Goal: Transaction & Acquisition: Purchase product/service

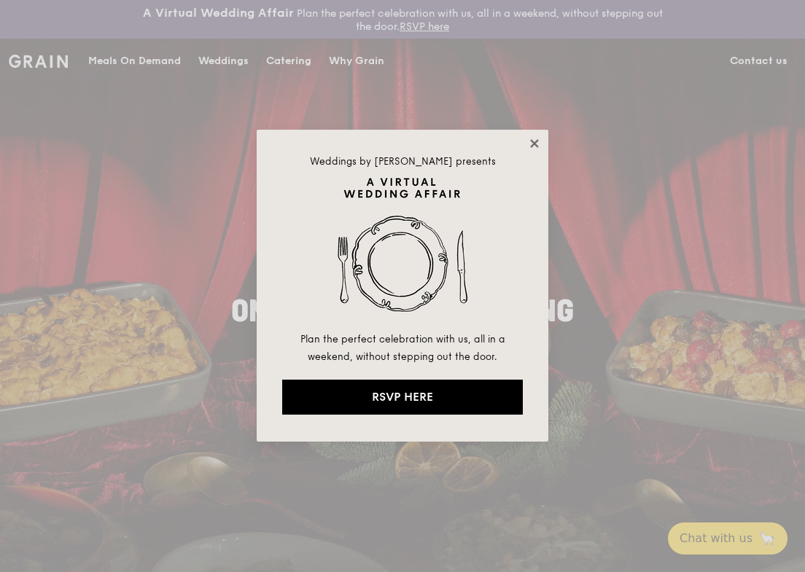
click at [537, 144] on icon at bounding box center [534, 143] width 13 height 13
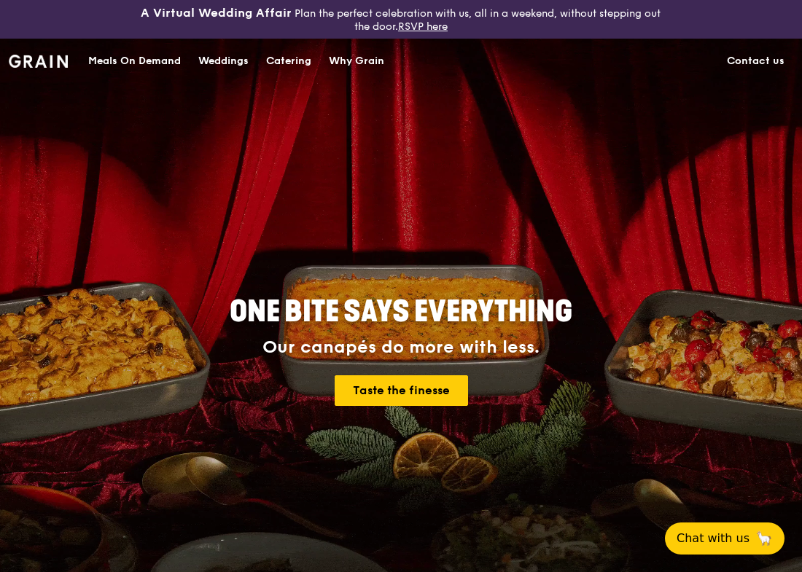
click at [144, 62] on div "Meals On Demand" at bounding box center [134, 61] width 93 height 44
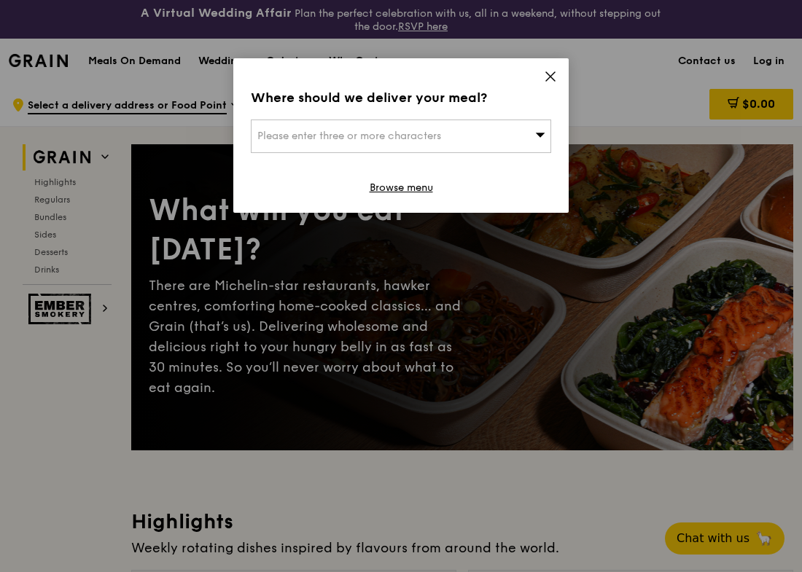
click at [392, 131] on span "Please enter three or more characters" at bounding box center [349, 136] width 184 height 12
type input "650526"
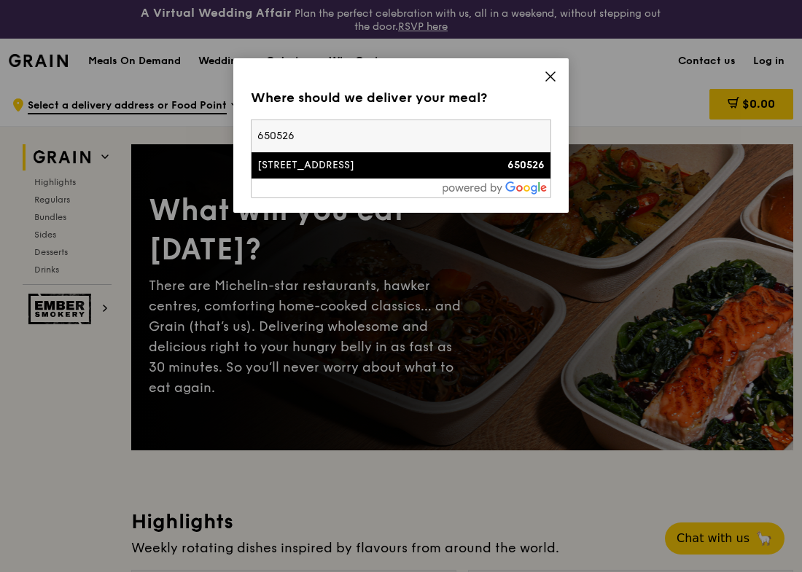
click at [364, 169] on div "[STREET_ADDRESS]" at bounding box center [365, 165] width 216 height 15
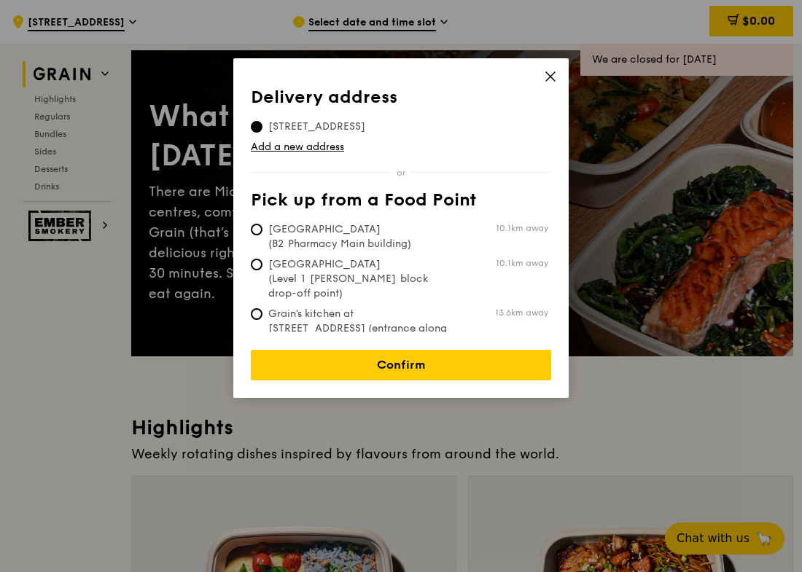
scroll to position [137, 0]
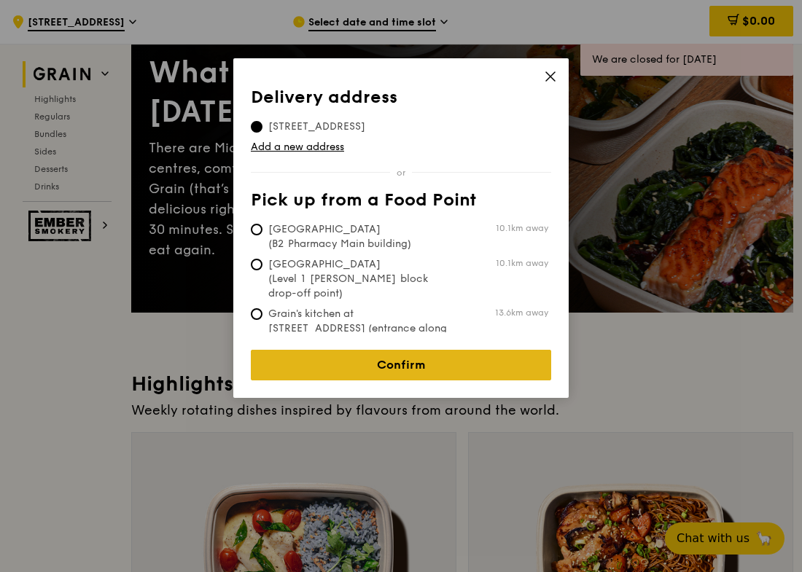
click at [422, 354] on link "Confirm" at bounding box center [401, 365] width 300 height 31
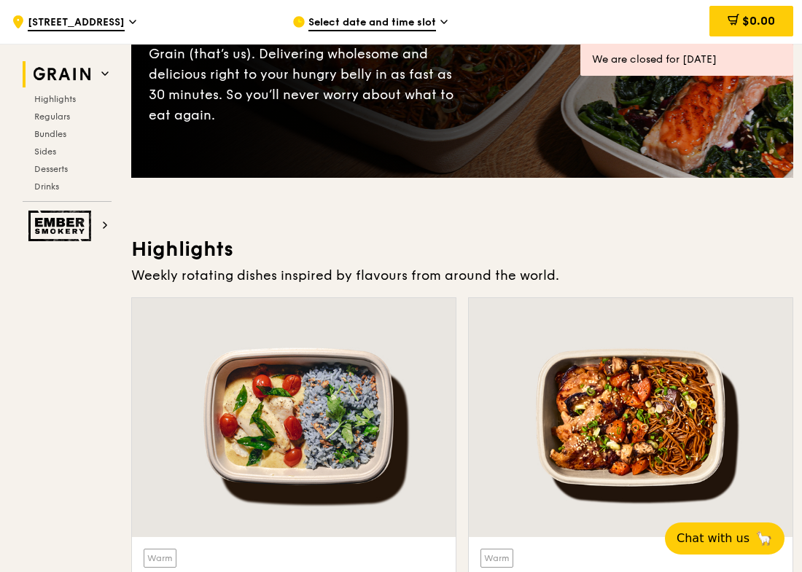
scroll to position [273, 0]
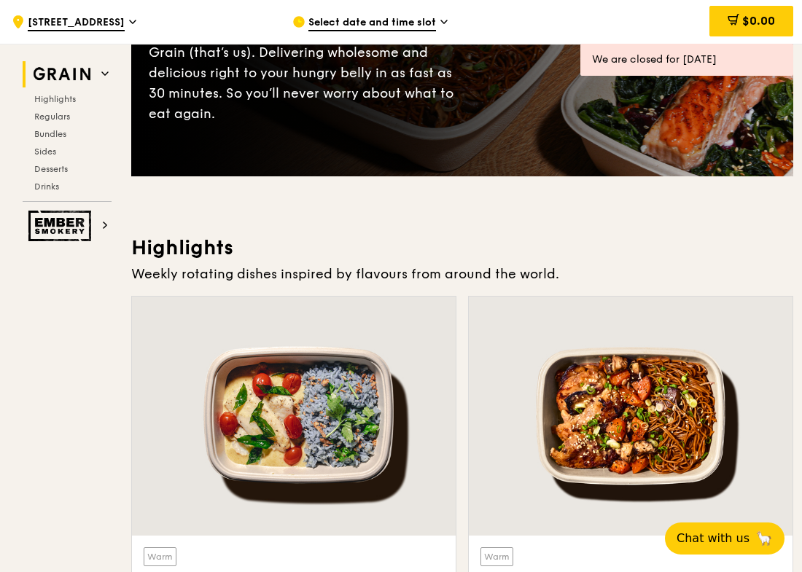
click at [419, 17] on span "Select date and time slot" at bounding box center [372, 23] width 128 height 16
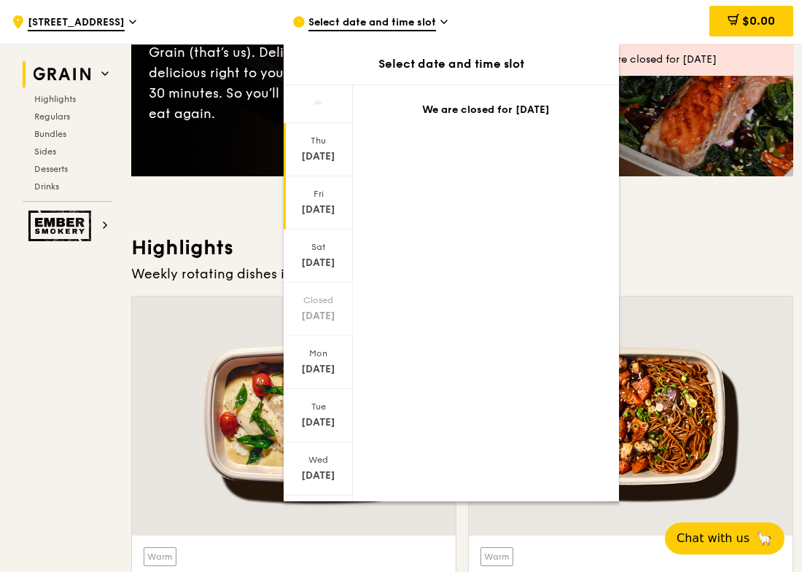
click at [328, 191] on div "Fri" at bounding box center [318, 194] width 65 height 12
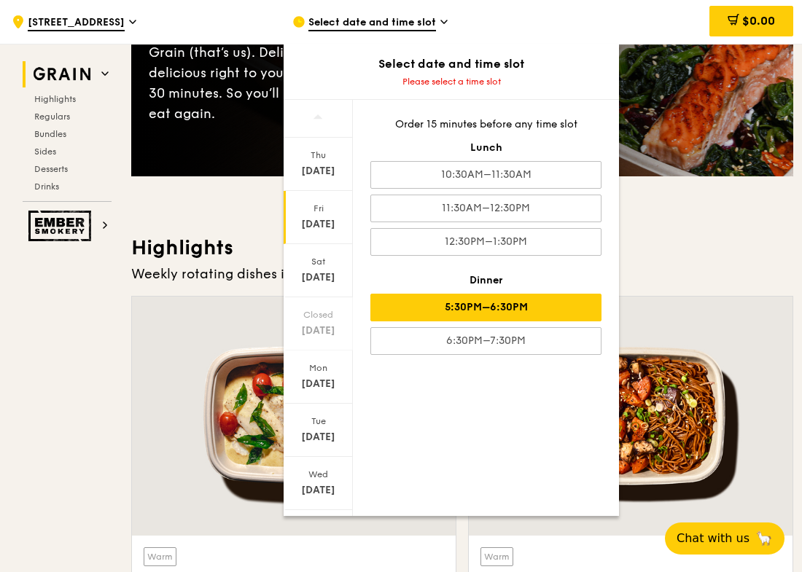
click at [485, 318] on div "5:30PM–6:30PM" at bounding box center [485, 308] width 231 height 28
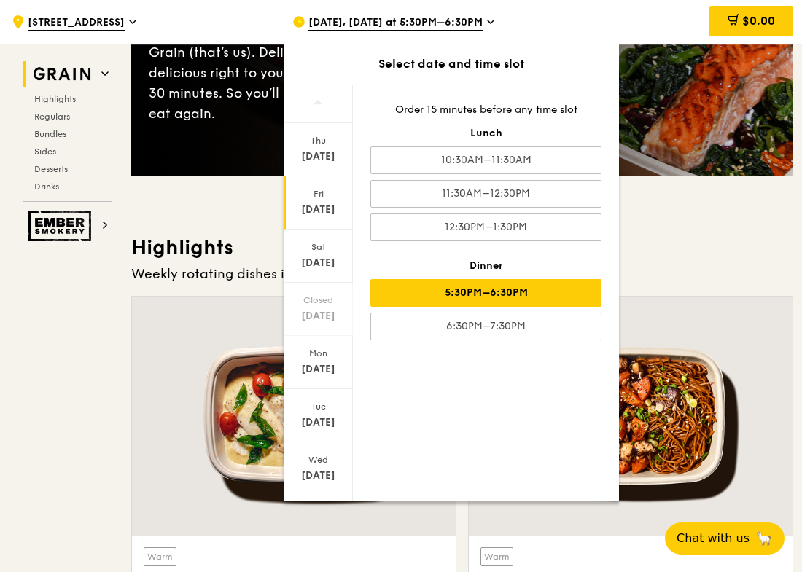
click at [697, 264] on div "Weekly rotating dishes inspired by flavours from around the world." at bounding box center [462, 274] width 662 height 20
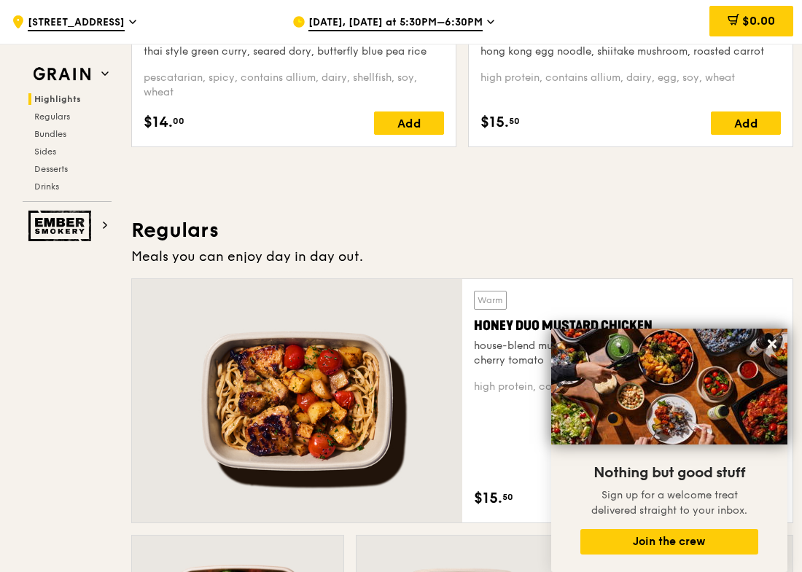
scroll to position [846, 0]
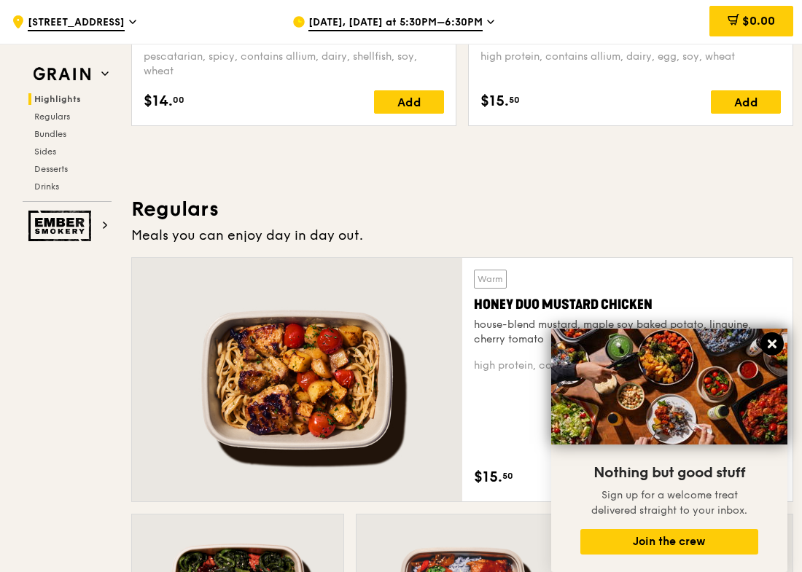
click at [772, 341] on icon at bounding box center [772, 344] width 13 height 13
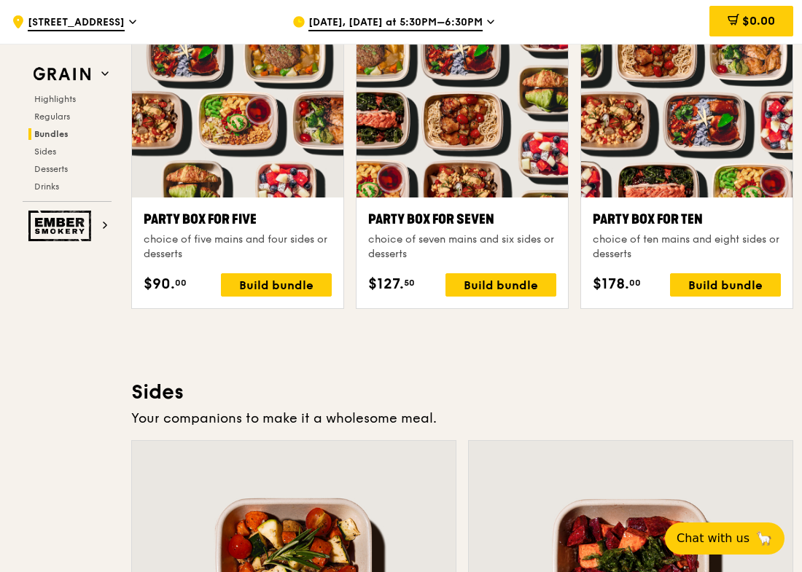
scroll to position [2910, 0]
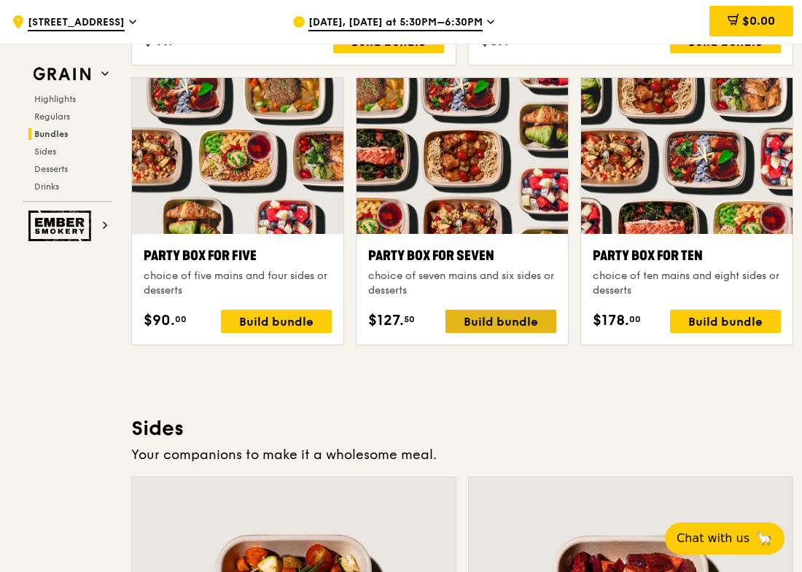
click at [486, 317] on div "Build bundle" at bounding box center [500, 321] width 111 height 23
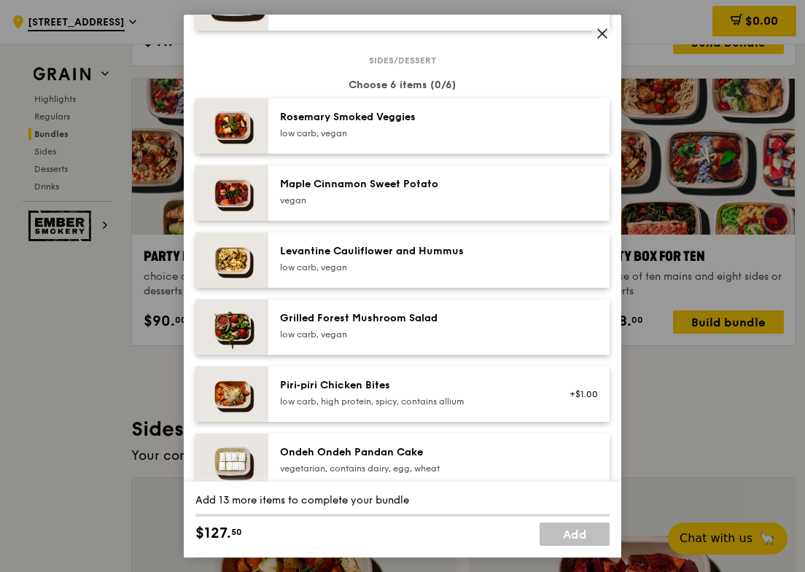
scroll to position [744, 0]
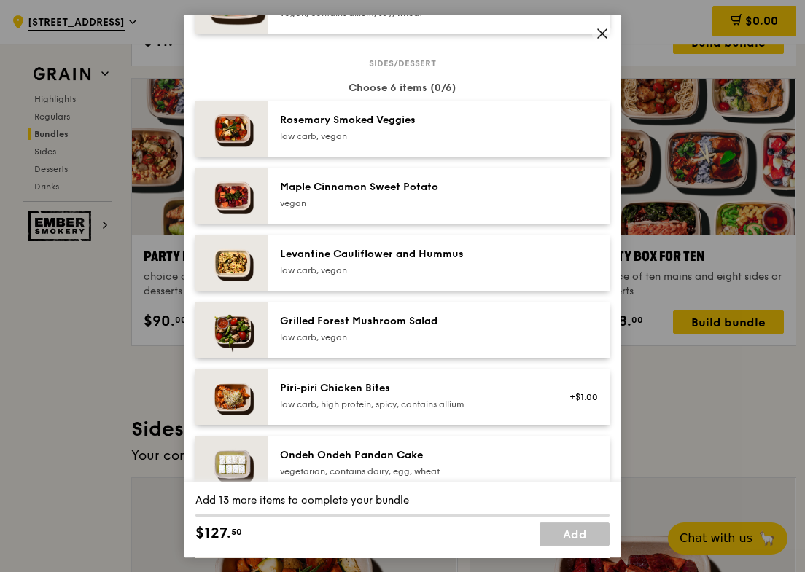
click at [422, 262] on div "Levantine Cauliflower and Hummus" at bounding box center [411, 254] width 262 height 15
click at [422, 212] on div "Maple Cinnamon Sweet Potato vegan" at bounding box center [410, 196] width 279 height 32
click at [427, 142] on div "low carb, vegan" at bounding box center [411, 137] width 262 height 12
click at [386, 325] on div "Grilled Forest Mushroom Salad" at bounding box center [411, 321] width 262 height 15
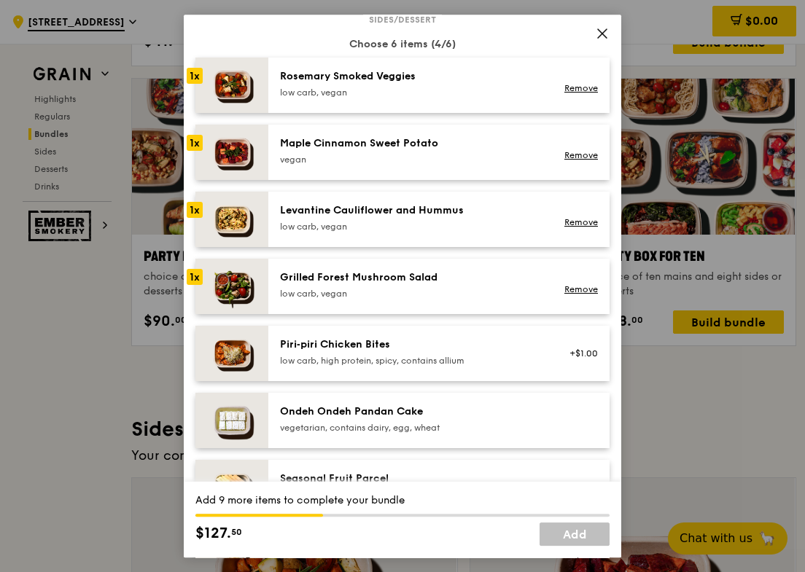
scroll to position [785, 0]
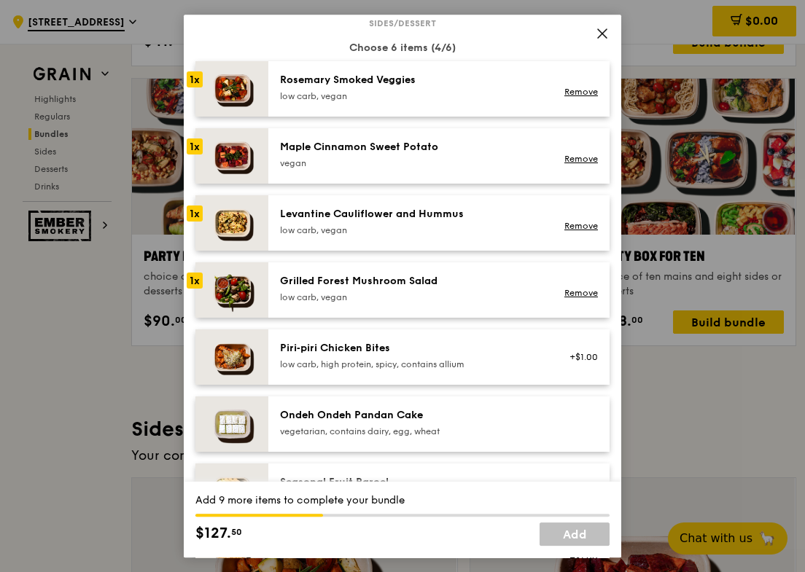
click at [380, 169] on div "vegan" at bounding box center [411, 163] width 262 height 12
click at [362, 219] on div "Levantine Cauliflower and Hummus" at bounding box center [411, 214] width 262 height 15
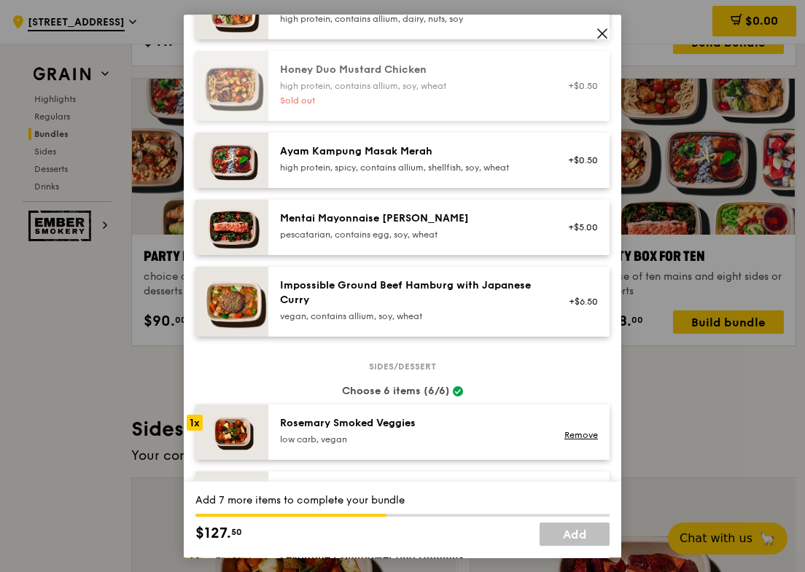
scroll to position [362, 0]
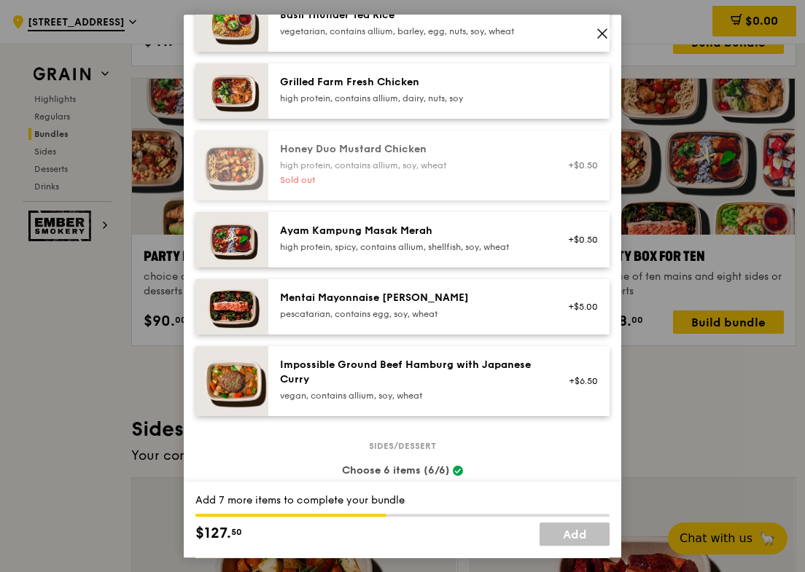
click at [245, 322] on img at bounding box center [231, 306] width 73 height 55
click at [598, 323] on div "+$5.00 Remove" at bounding box center [578, 307] width 56 height 32
click at [590, 319] on link "Remove" at bounding box center [581, 314] width 34 height 10
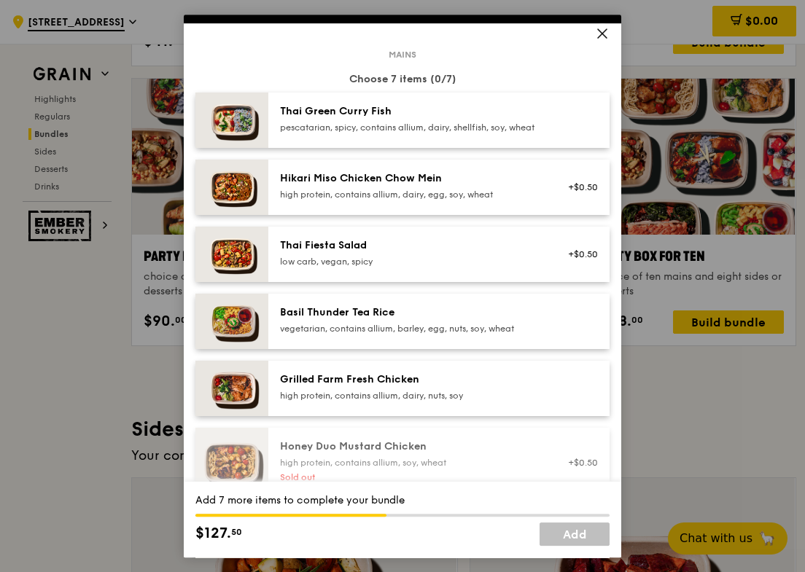
scroll to position [52, 0]
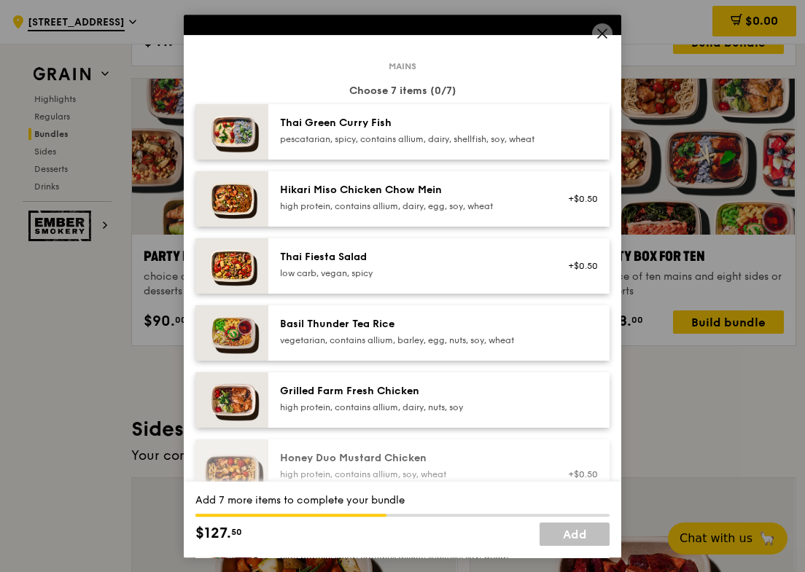
click at [502, 394] on div "Grilled Farm Fresh Chicken high protein, contains allium, dairy, nuts, soy" at bounding box center [438, 400] width 341 height 55
click at [512, 159] on div "Thai Green [PERSON_NAME] Fish pescatarian, spicy, contains allium, dairy, shell…" at bounding box center [438, 131] width 341 height 55
click at [490, 195] on div "Hikari Miso Chicken Chow Mein" at bounding box center [411, 190] width 262 height 15
click at [451, 332] on div "Basil Thunder Tea Rice" at bounding box center [411, 324] width 262 height 15
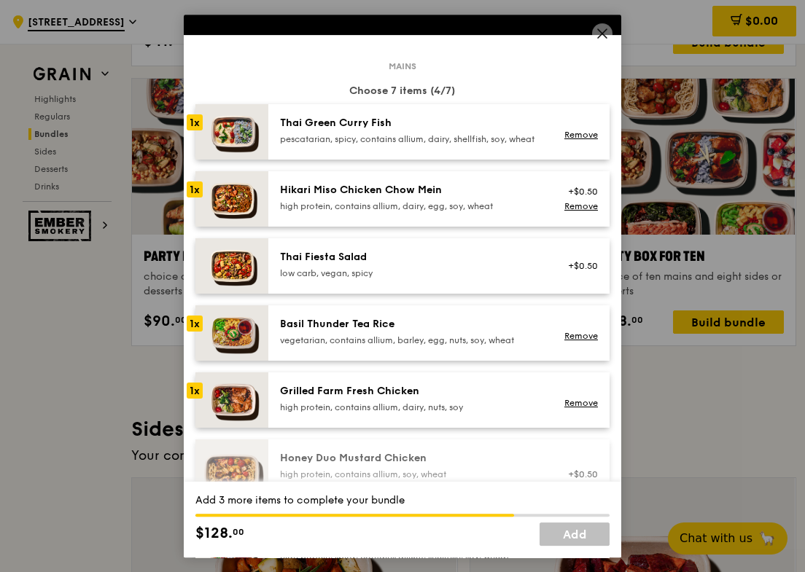
click at [445, 279] on div "low carb, vegan, spicy" at bounding box center [411, 274] width 262 height 12
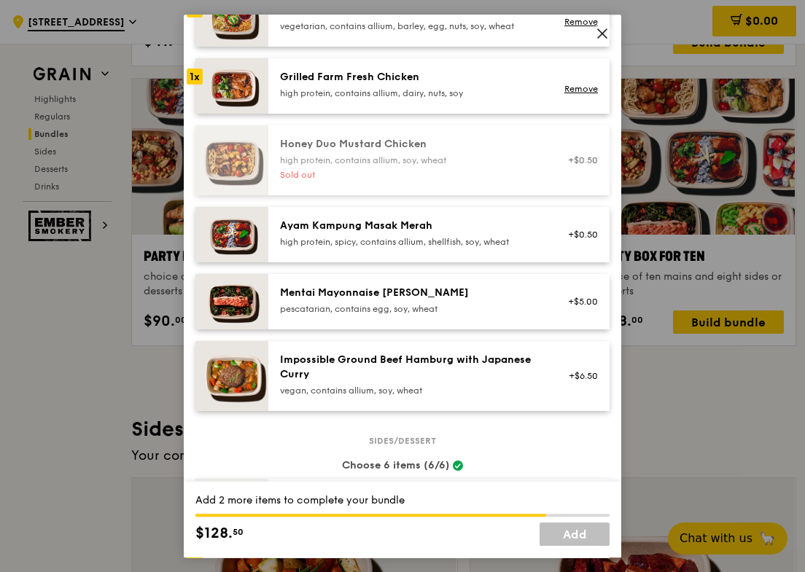
scroll to position [369, 0]
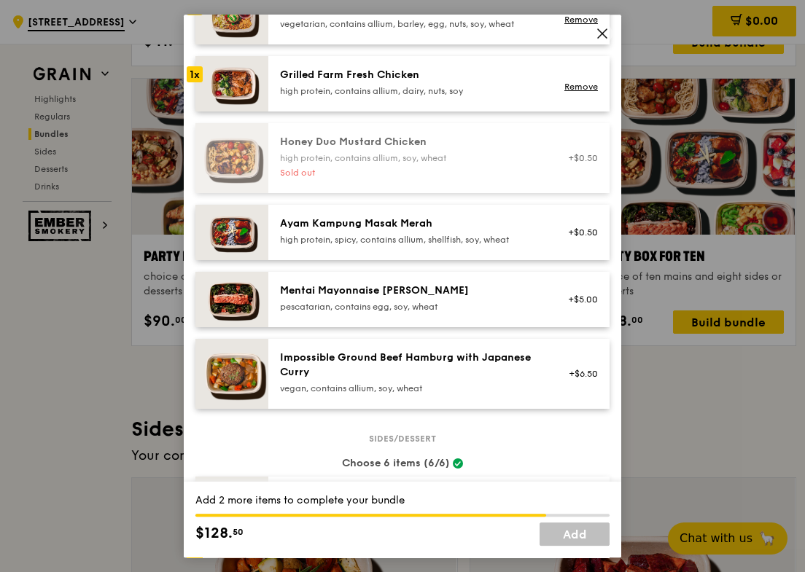
click at [435, 246] on div "high protein, spicy, contains allium, shellfish, soy, wheat" at bounding box center [411, 240] width 262 height 12
click at [435, 313] on div "pescatarian, contains egg, soy, wheat" at bounding box center [411, 307] width 262 height 12
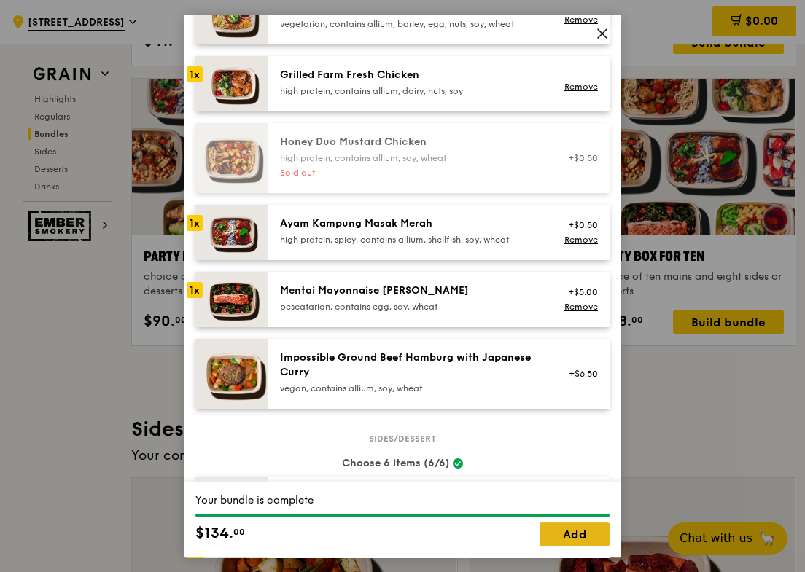
click at [552, 527] on link "Add" at bounding box center [575, 534] width 70 height 23
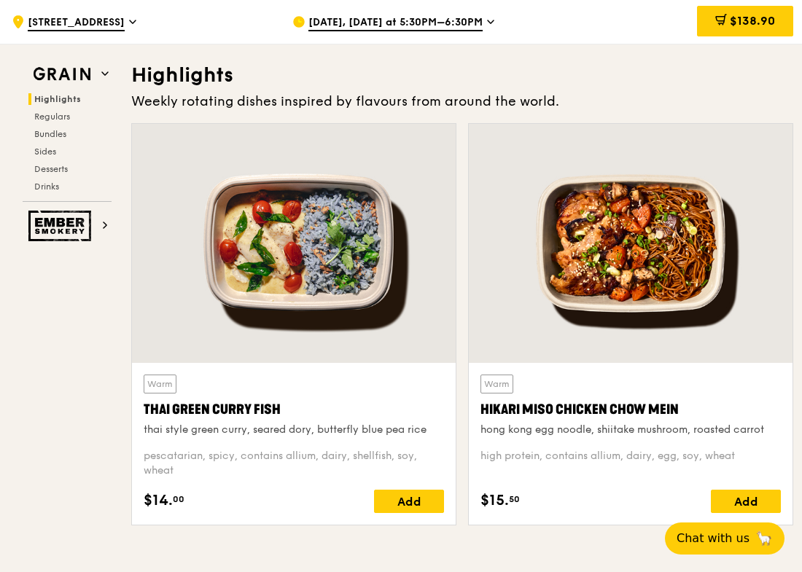
scroll to position [447, 0]
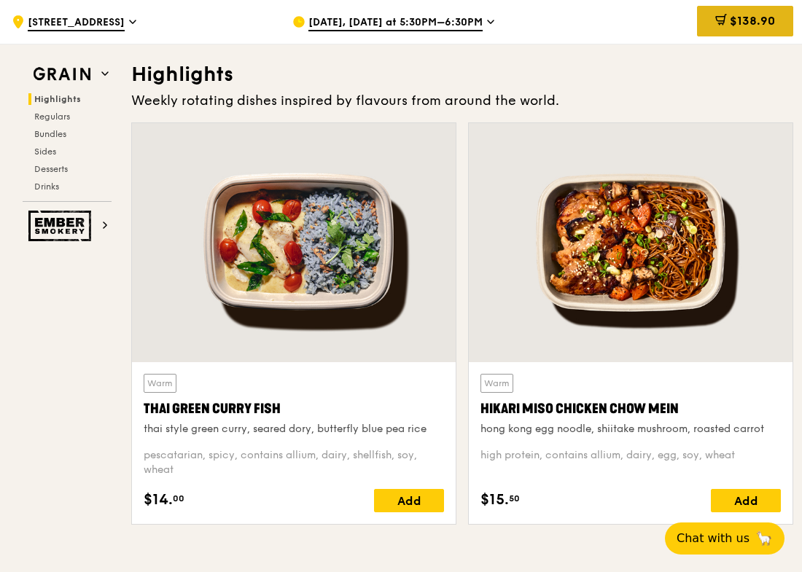
click at [715, 28] on span at bounding box center [721, 22] width 12 height 16
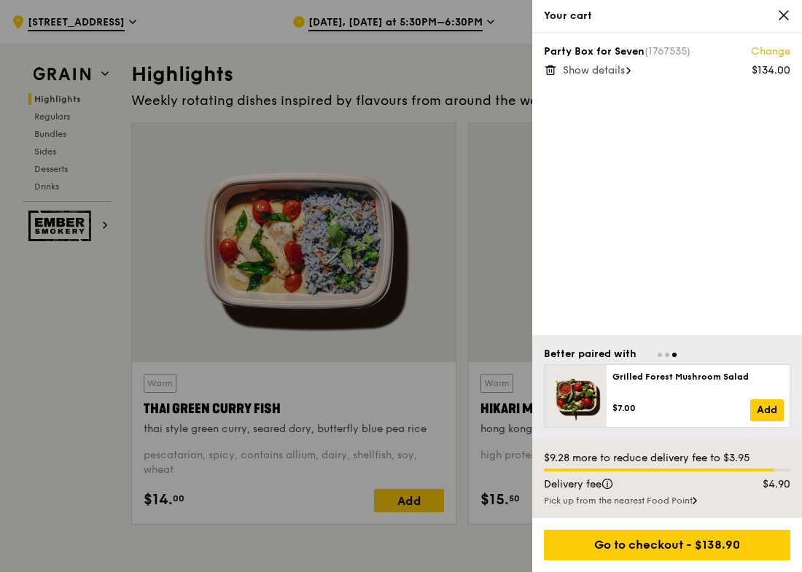
click at [377, 202] on div at bounding box center [401, 286] width 802 height 572
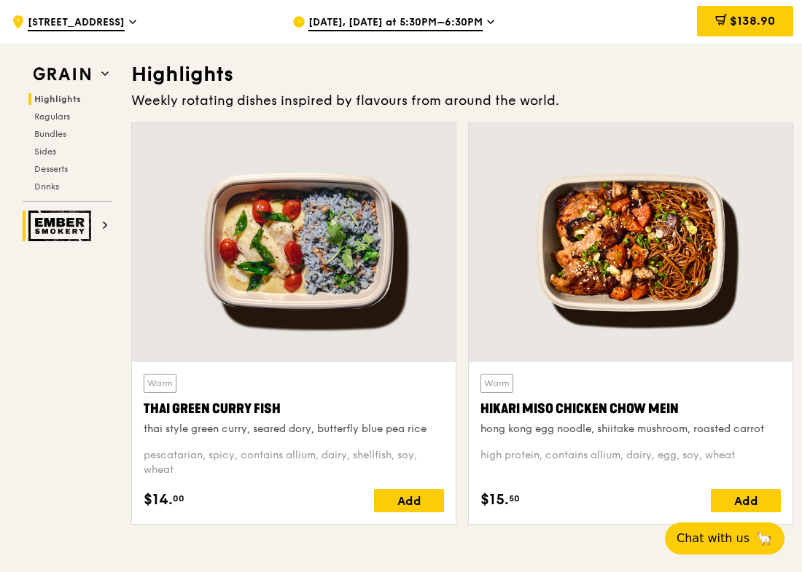
click at [74, 227] on img at bounding box center [61, 226] width 67 height 31
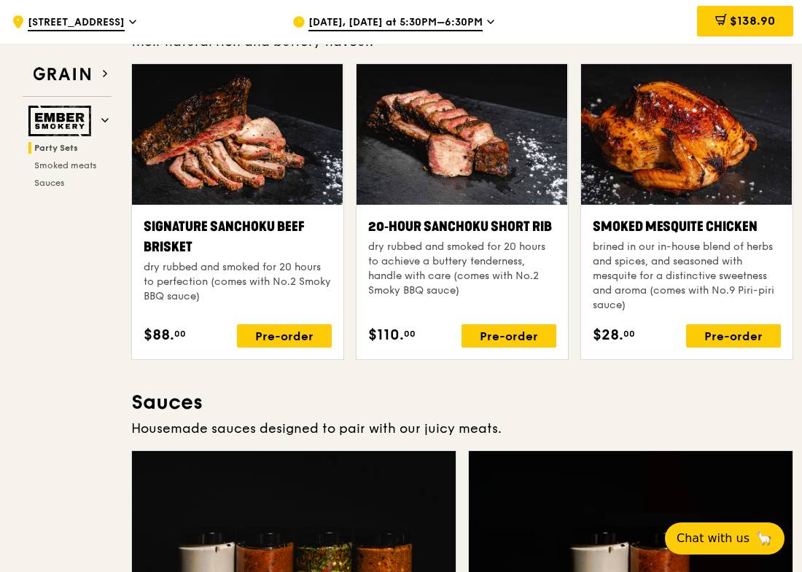
scroll to position [87, 0]
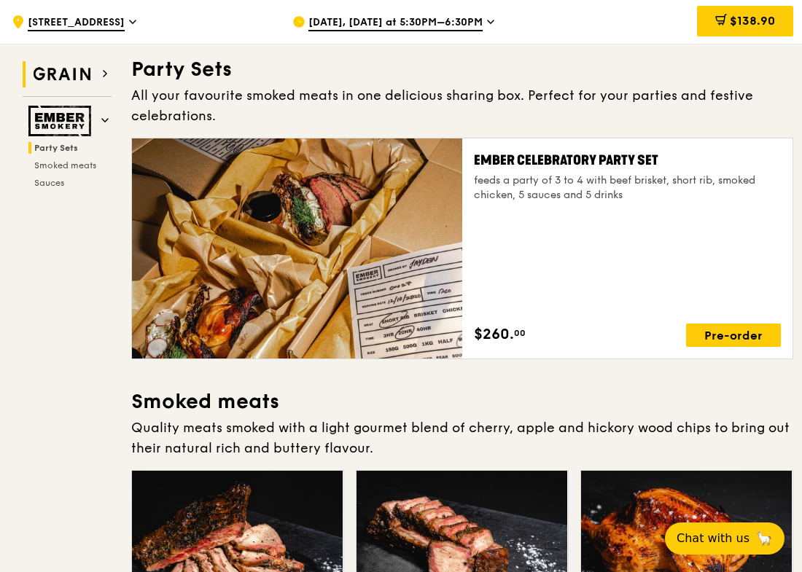
click at [66, 85] on img at bounding box center [61, 74] width 67 height 26
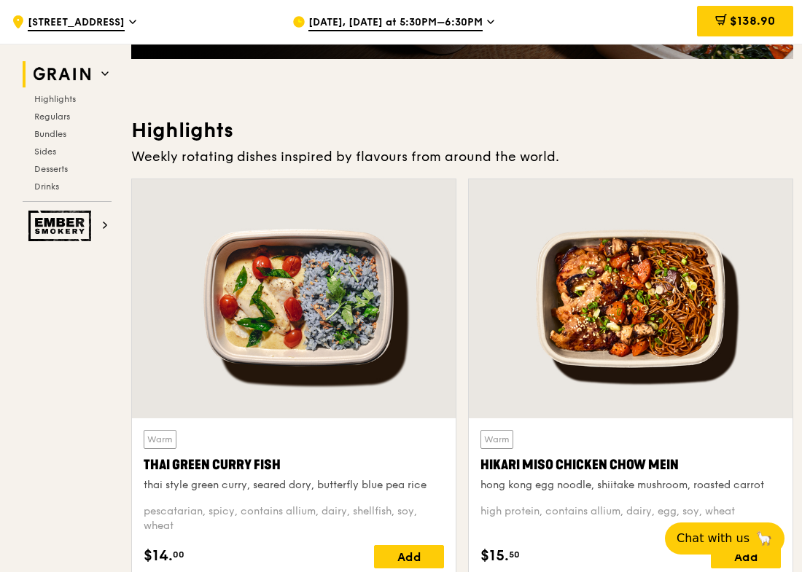
scroll to position [450, 0]
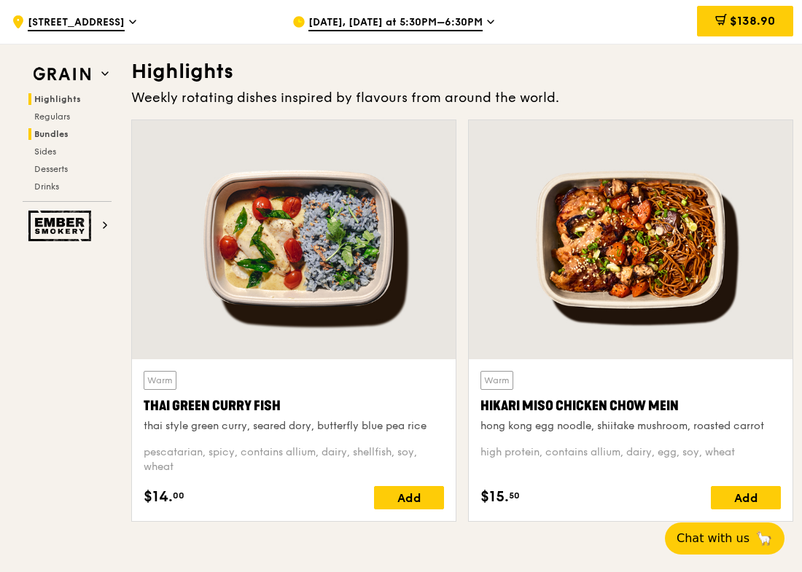
click at [58, 134] on span "Bundles" at bounding box center [51, 134] width 34 height 10
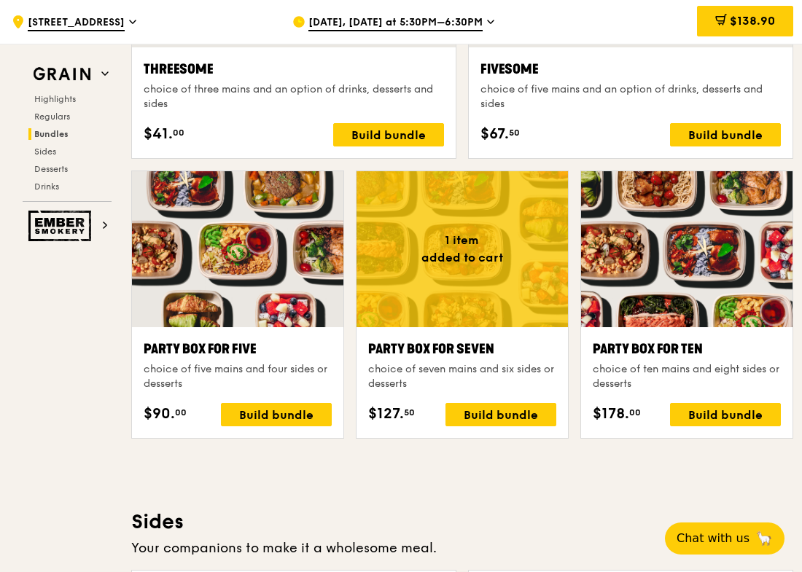
scroll to position [2822, 0]
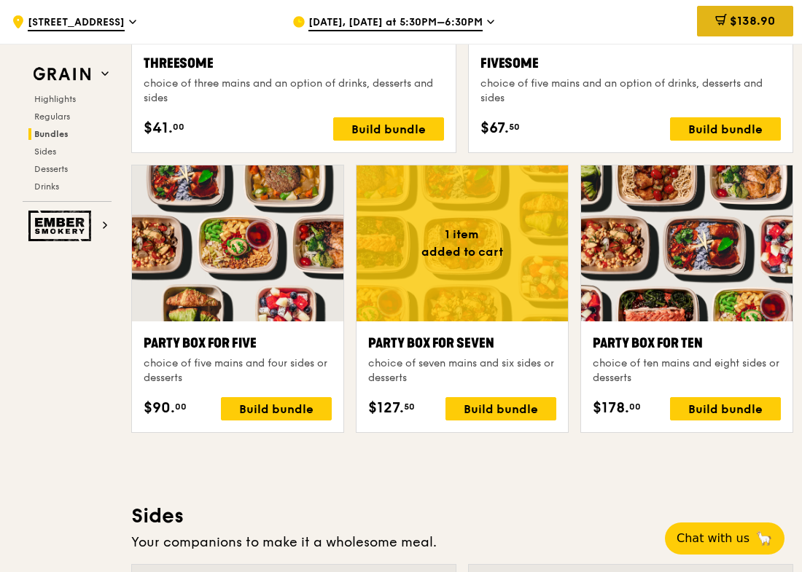
click at [736, 15] on span "$138.90" at bounding box center [752, 21] width 45 height 14
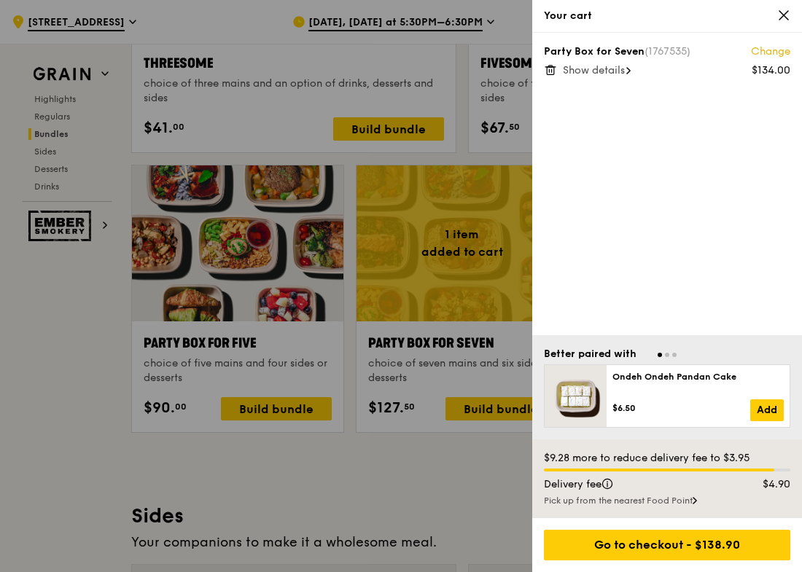
click at [608, 77] on div "Show details" at bounding box center [676, 70] width 227 height 15
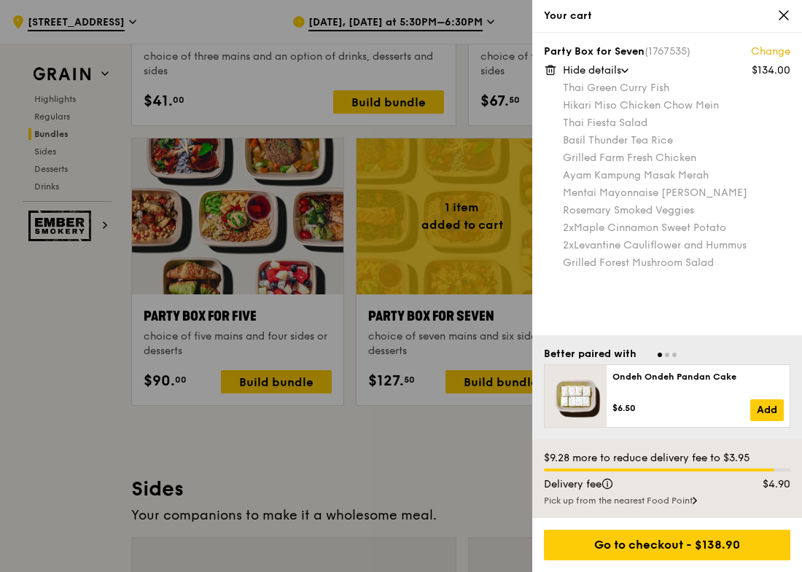
scroll to position [2814, 0]
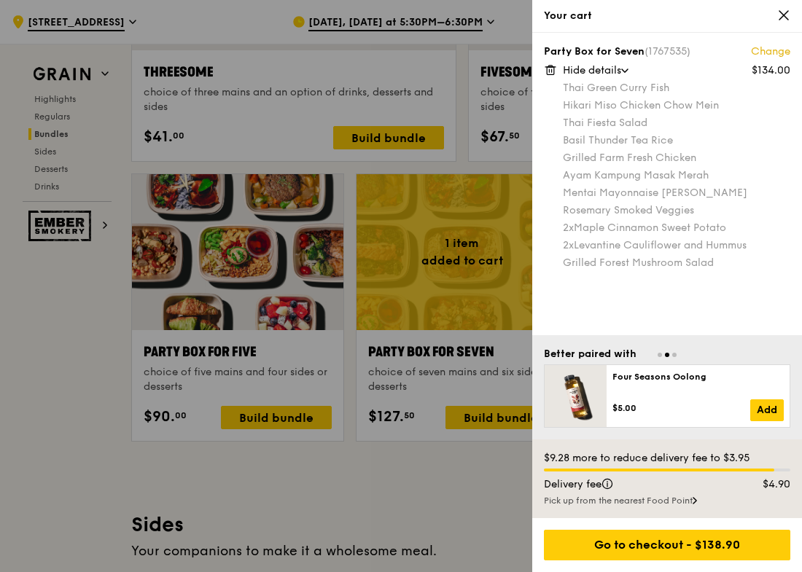
click at [295, 364] on div at bounding box center [401, 286] width 802 height 572
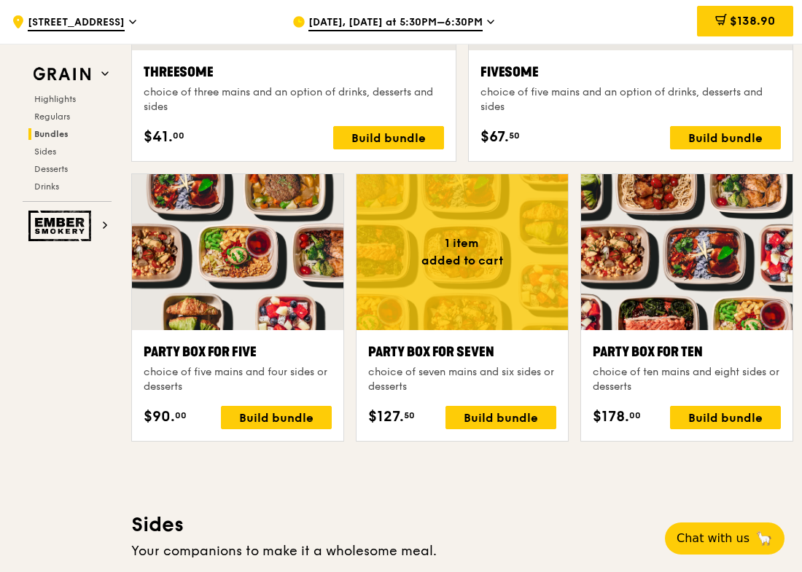
click at [284, 365] on div "choice of five mains and four sides or desserts" at bounding box center [238, 379] width 188 height 29
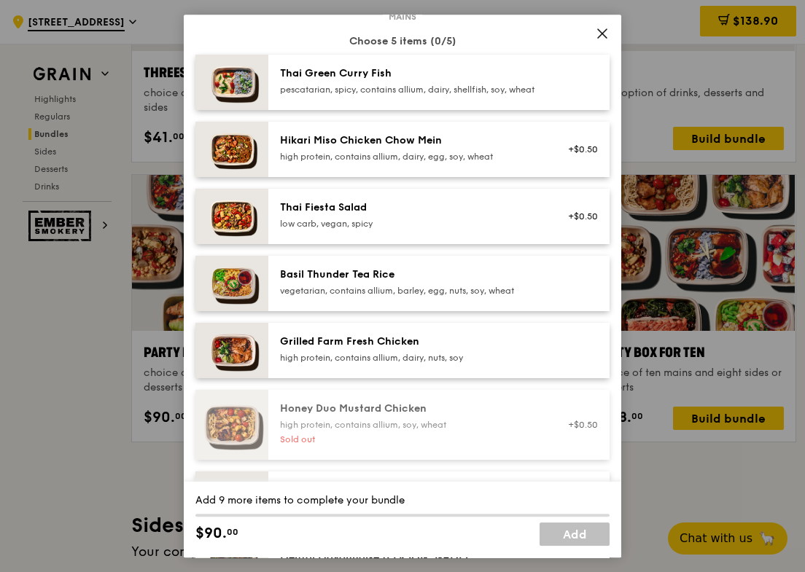
scroll to position [105, 0]
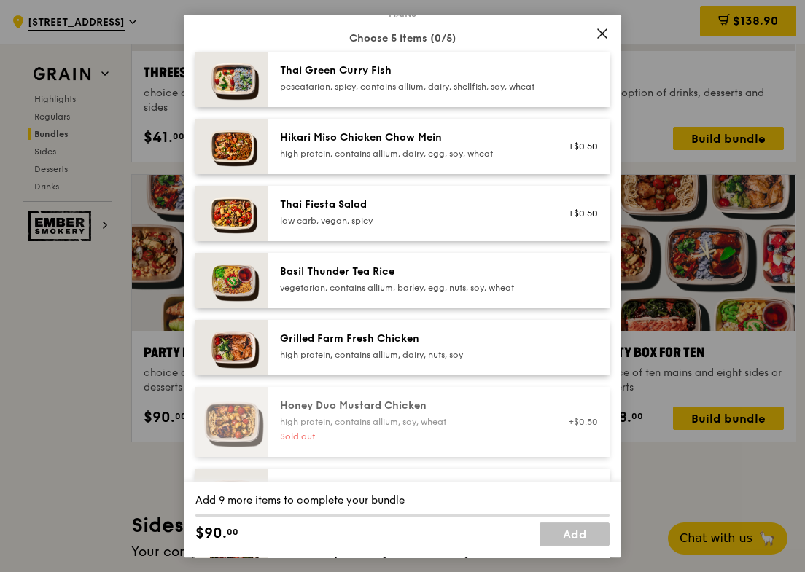
click at [443, 78] on div "Thai Green [PERSON_NAME] Fish pescatarian, spicy, contains allium, dairy, shell…" at bounding box center [411, 77] width 262 height 29
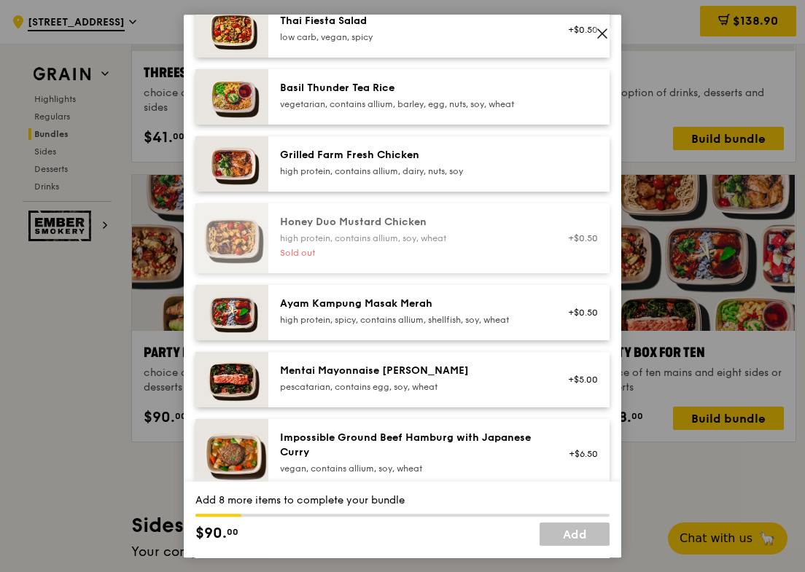
click at [409, 177] on div "high protein, contains allium, dairy, nuts, soy" at bounding box center [411, 172] width 262 height 12
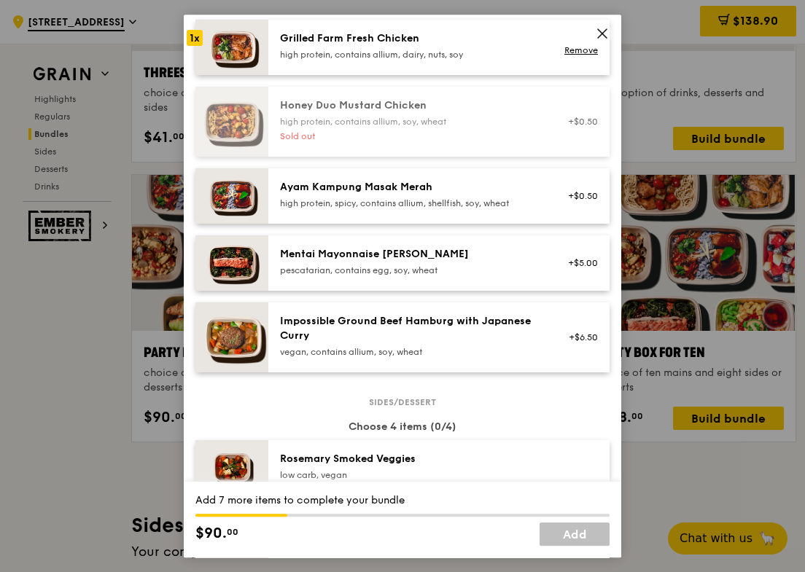
click at [404, 195] on div "Ayam Kampung Masak Merah" at bounding box center [411, 187] width 262 height 15
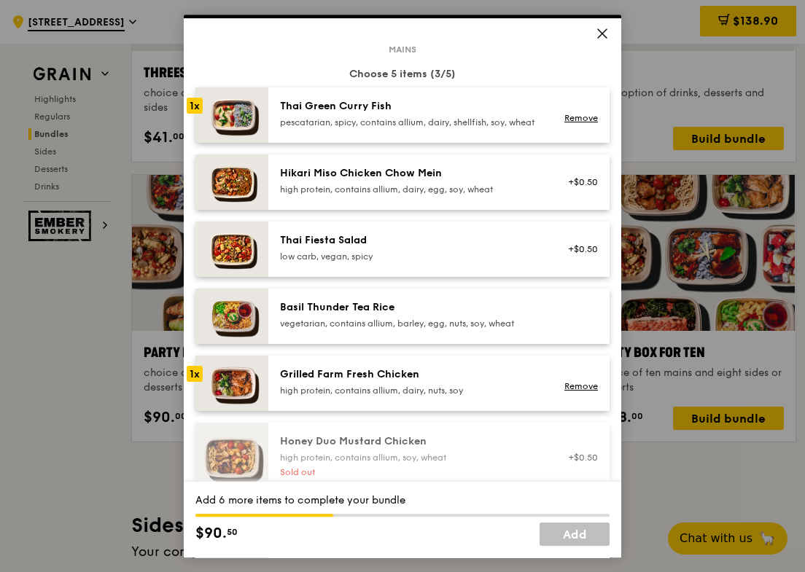
scroll to position [0, 0]
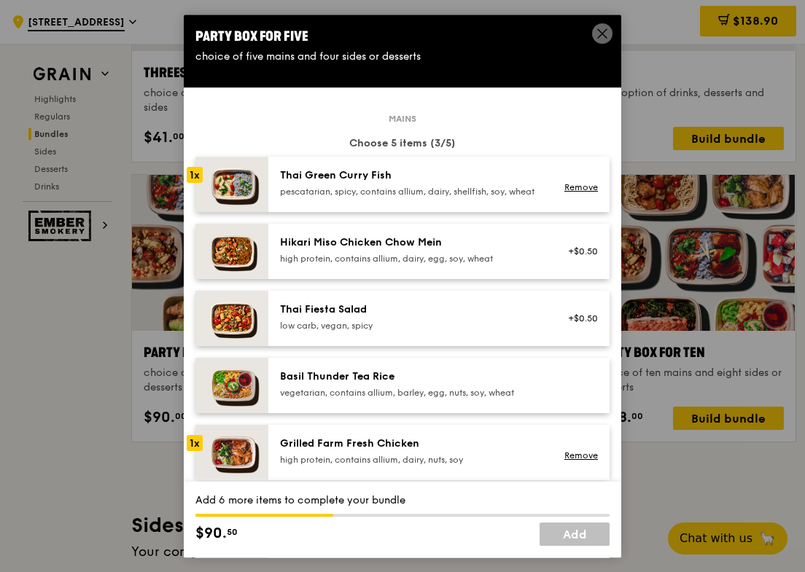
click at [406, 375] on div "Basil Thunder Tea Rice vegetarian, contains allium, barley, egg, nuts, soy, whe…" at bounding box center [438, 385] width 341 height 55
click at [567, 394] on link "Remove" at bounding box center [581, 389] width 34 height 10
click at [494, 308] on div "Thai Fiesta Salad low carb, vegan, spicy +$0.50" at bounding box center [438, 318] width 341 height 55
click at [589, 279] on div "Hikari Miso Chicken Chow Mein high protein, contains allium, dairy, egg, soy, w…" at bounding box center [438, 251] width 341 height 55
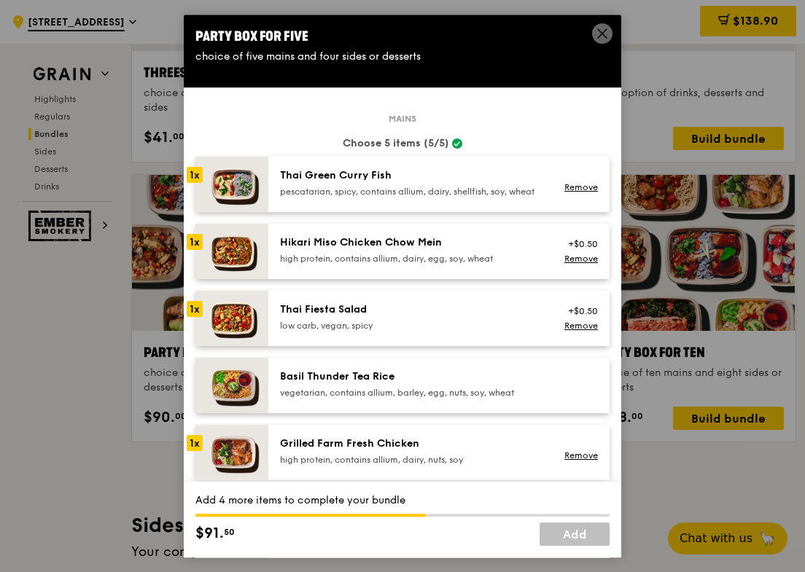
click at [674, 278] on div "Party Box for Five choice of five mains and four sides or desserts Mains Choose…" at bounding box center [402, 286] width 805 height 572
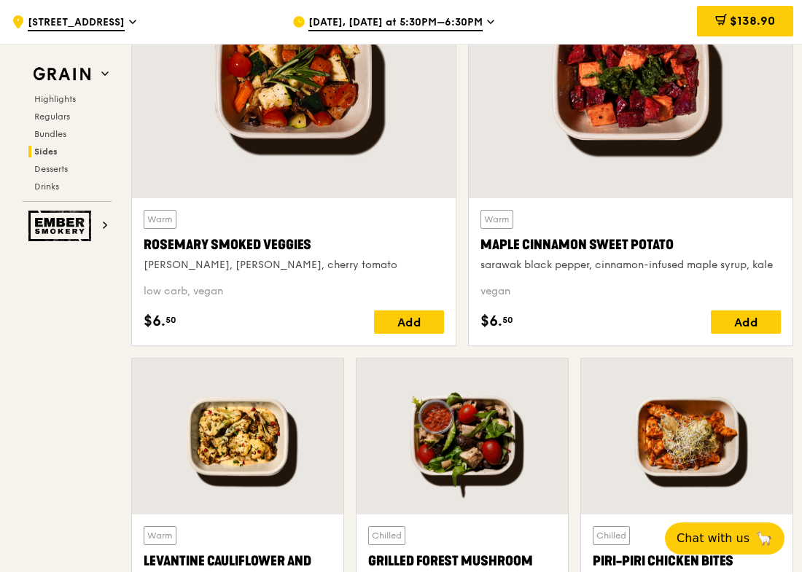
scroll to position [3430, 0]
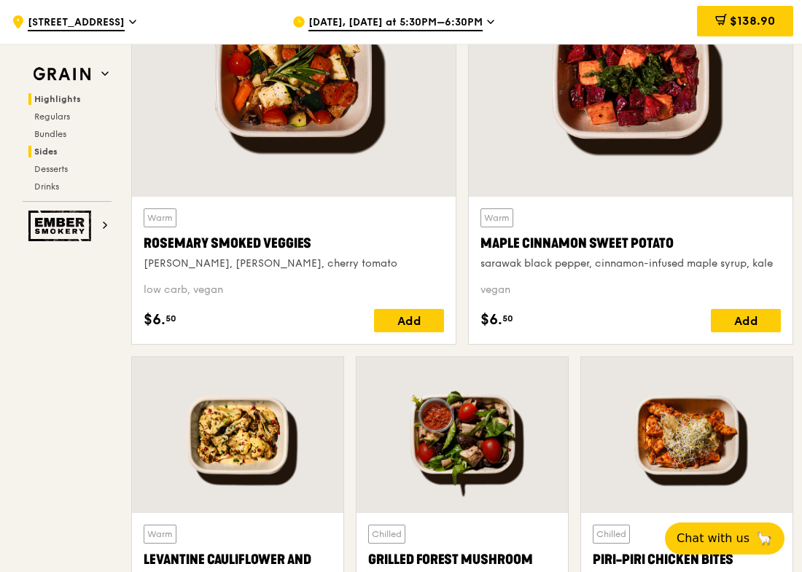
click at [53, 94] on span "Highlights" at bounding box center [57, 99] width 47 height 10
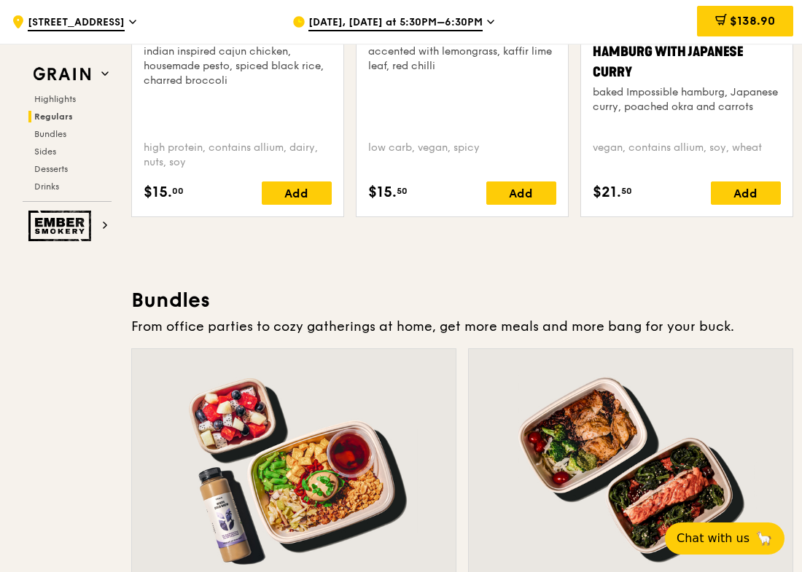
scroll to position [1931, 0]
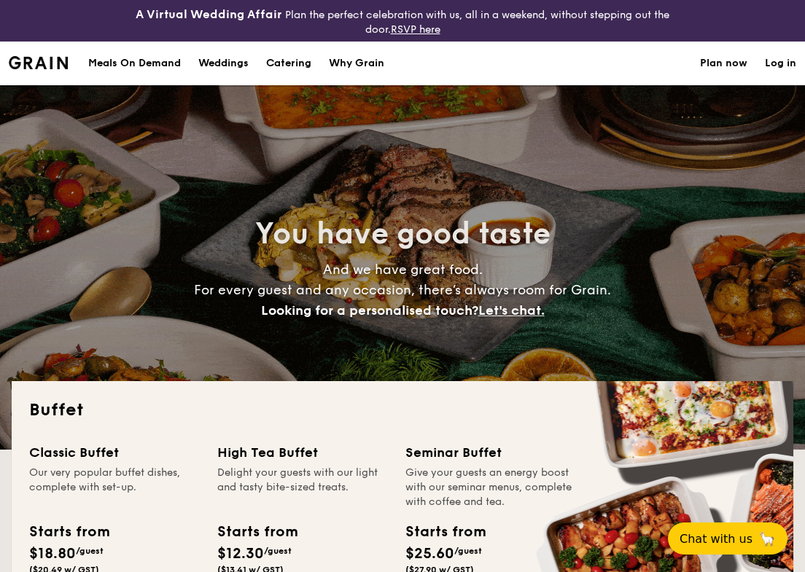
select select
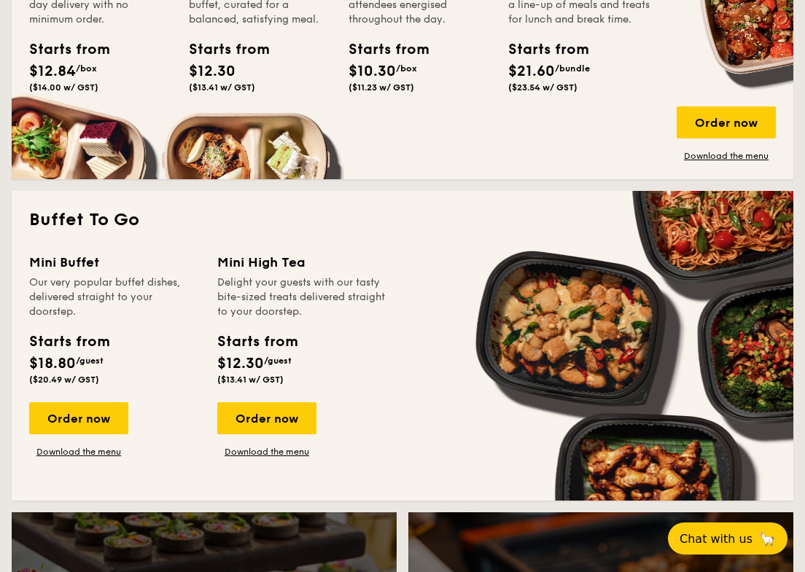
scroll to position [860, 0]
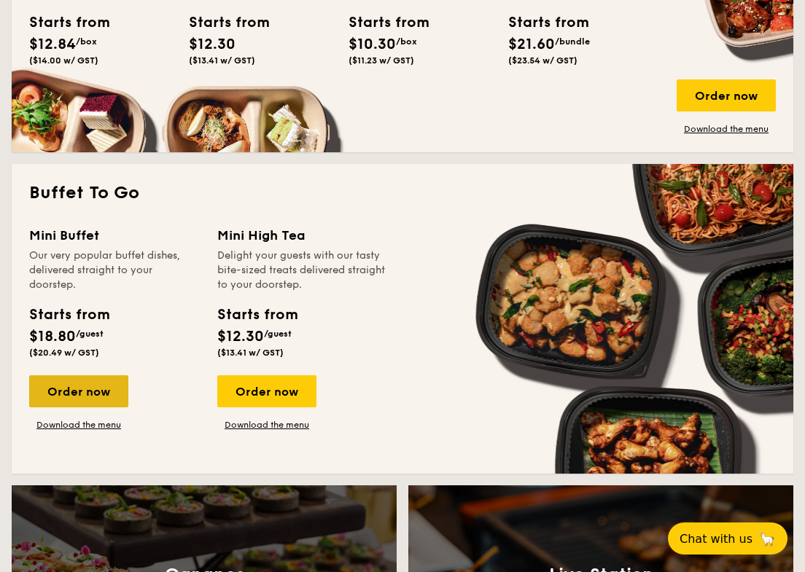
click at [100, 387] on div "Order now" at bounding box center [78, 391] width 99 height 32
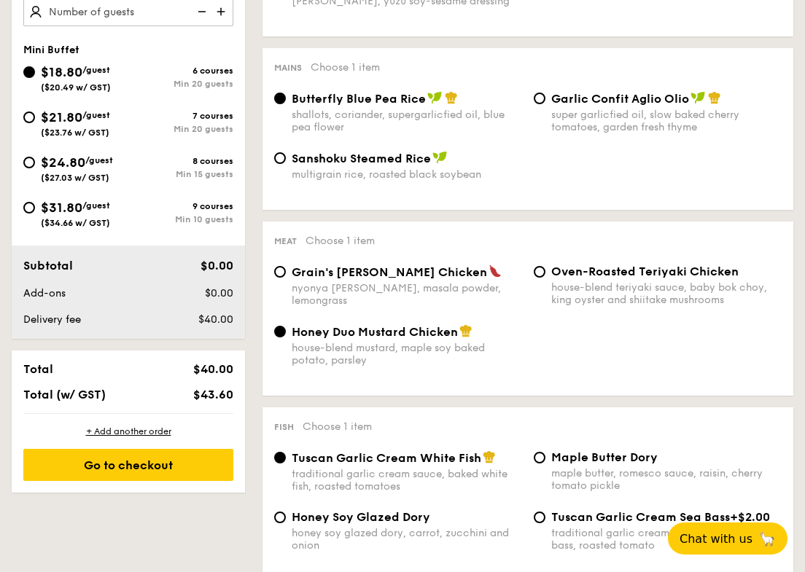
scroll to position [623, 0]
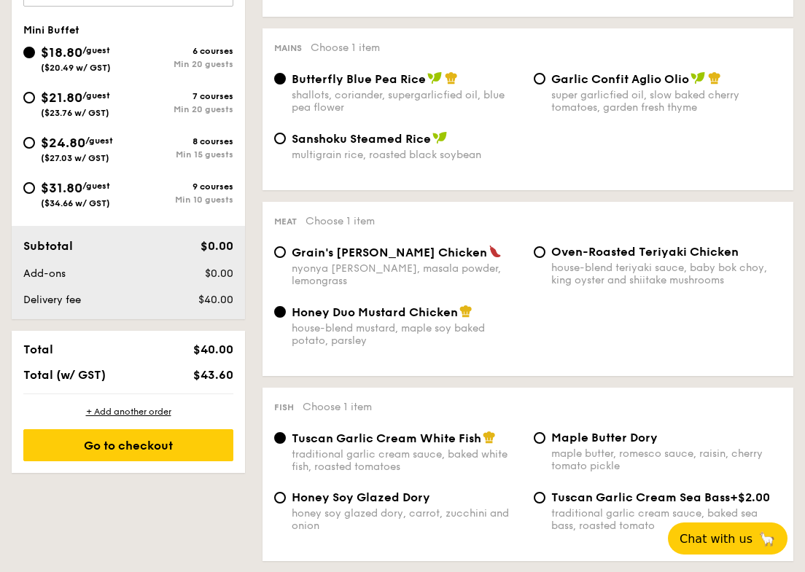
select select
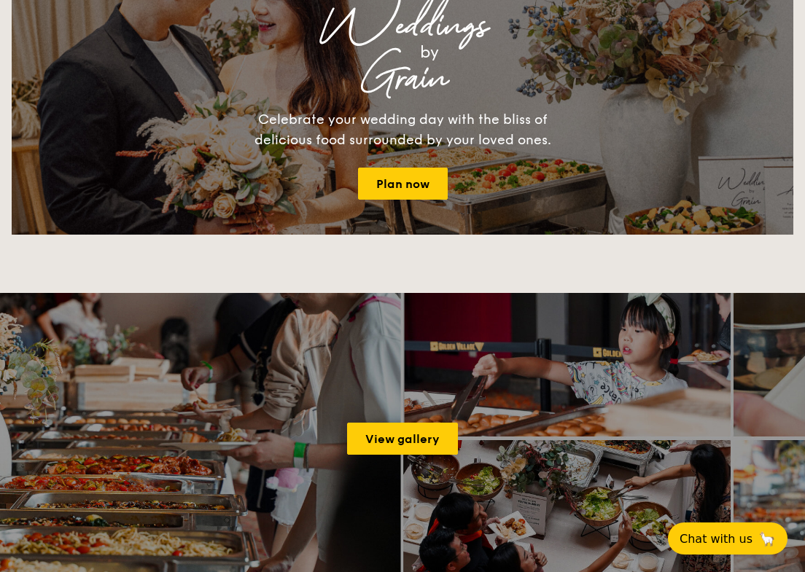
scroll to position [1725, 0]
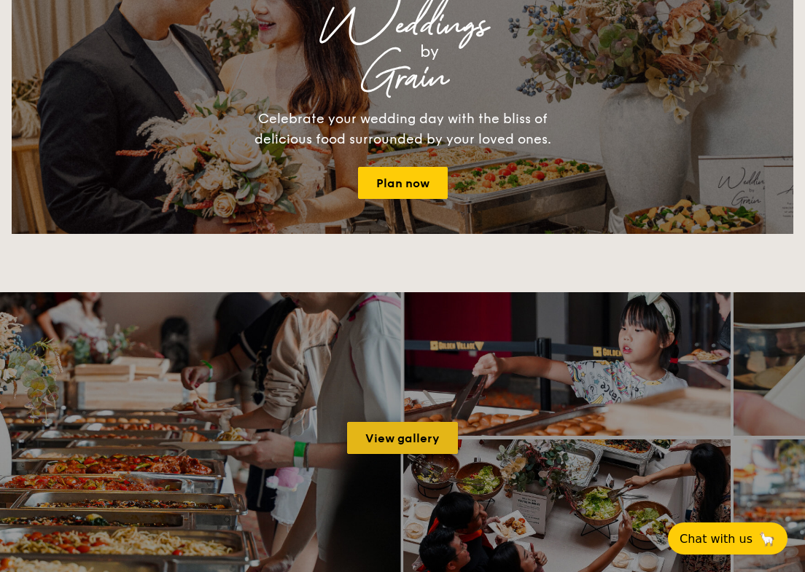
click at [354, 448] on link "View gallery" at bounding box center [402, 438] width 111 height 32
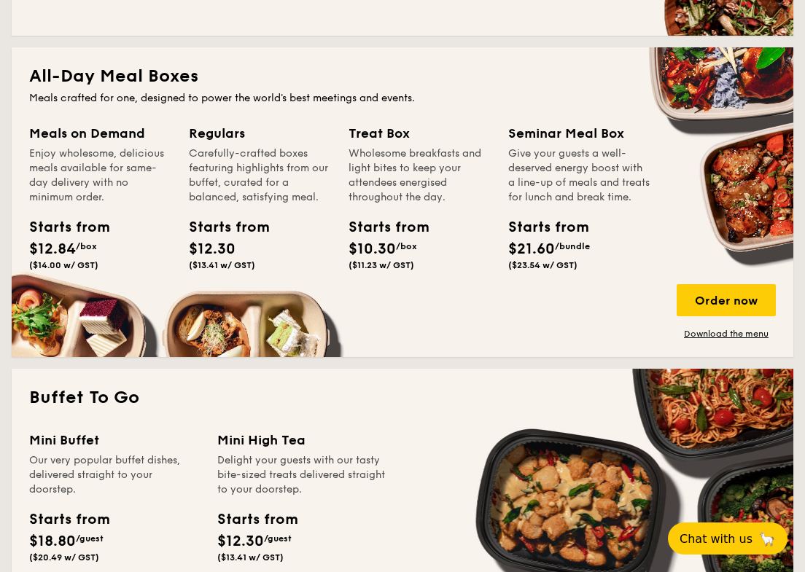
scroll to position [639, 0]
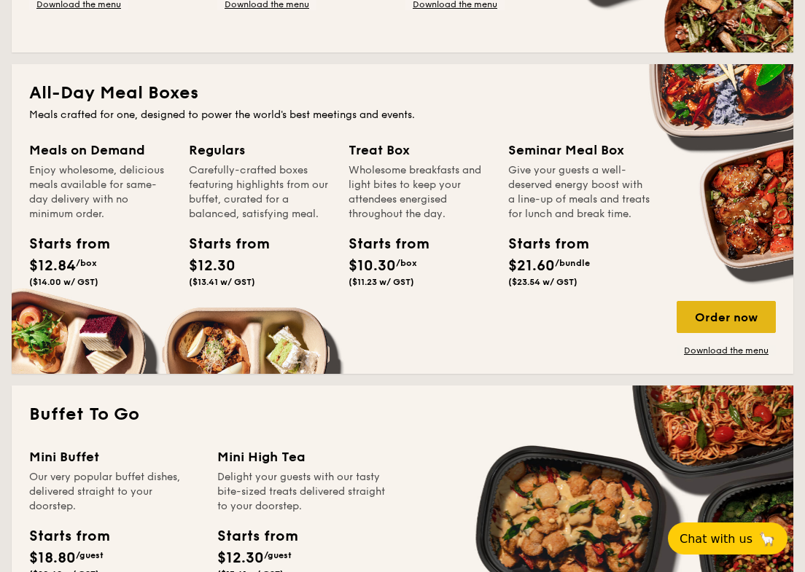
click at [700, 316] on div "Order now" at bounding box center [726, 317] width 99 height 32
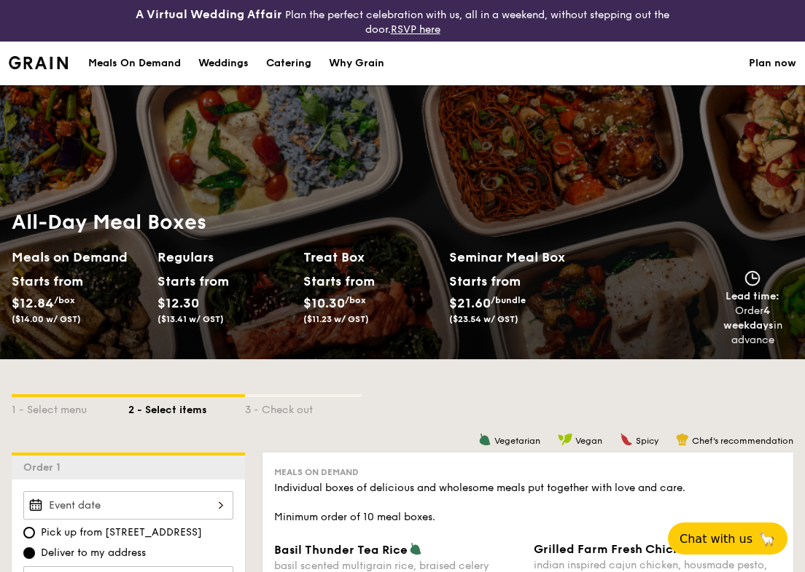
click at [161, 65] on div "Meals On Demand" at bounding box center [134, 64] width 93 height 44
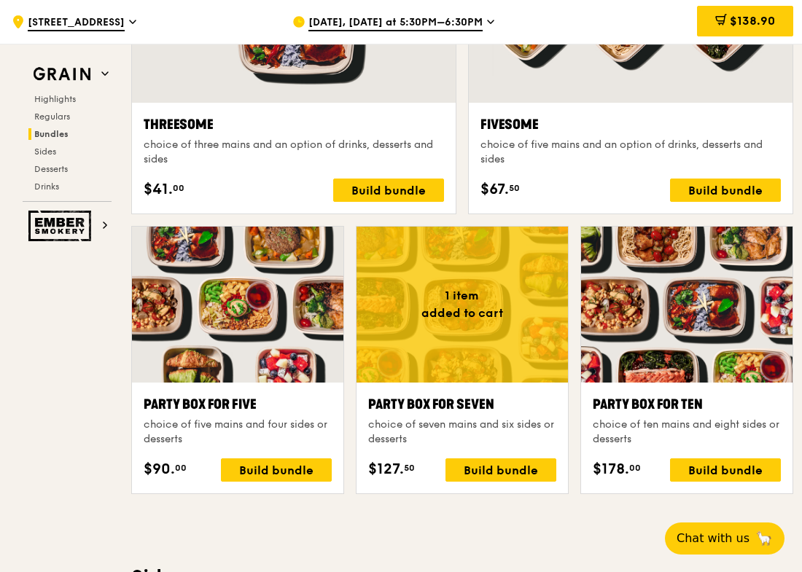
scroll to position [2779, 0]
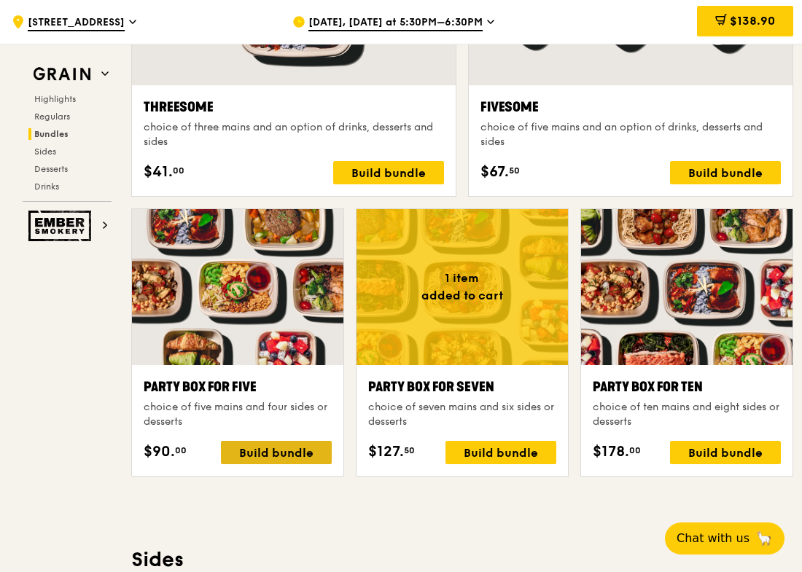
click at [307, 454] on div "Build bundle" at bounding box center [276, 452] width 111 height 23
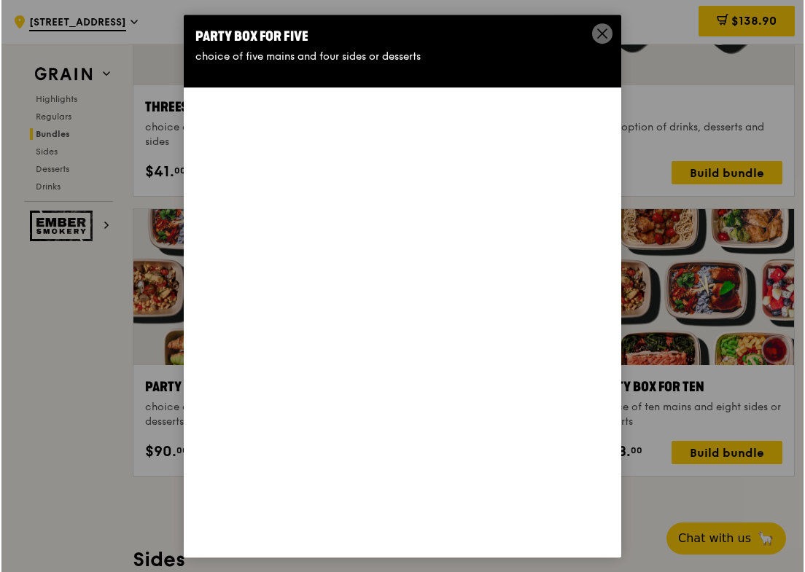
scroll to position [2779, 0]
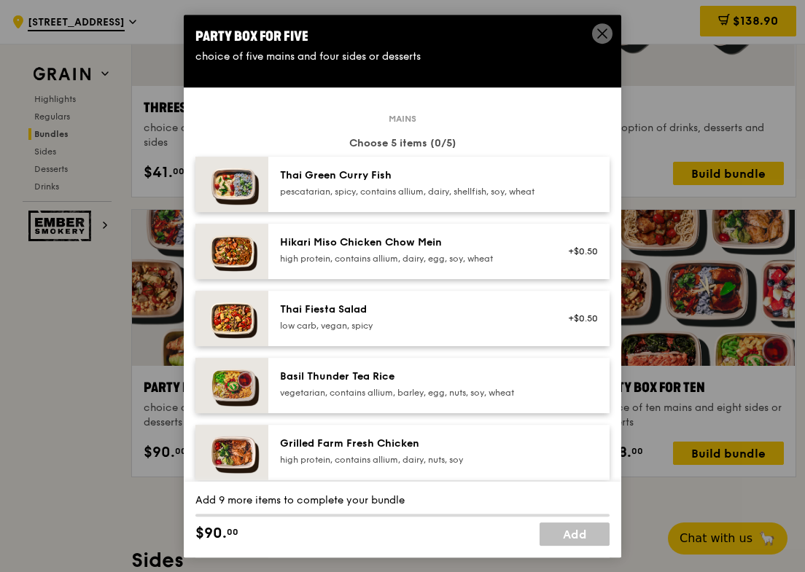
click at [425, 201] on div "Thai Green [PERSON_NAME] Fish pescatarian, spicy, contains allium, dairy, shell…" at bounding box center [410, 184] width 279 height 32
click at [418, 250] on div "Hikari Miso Chicken Chow Mein" at bounding box center [411, 243] width 262 height 15
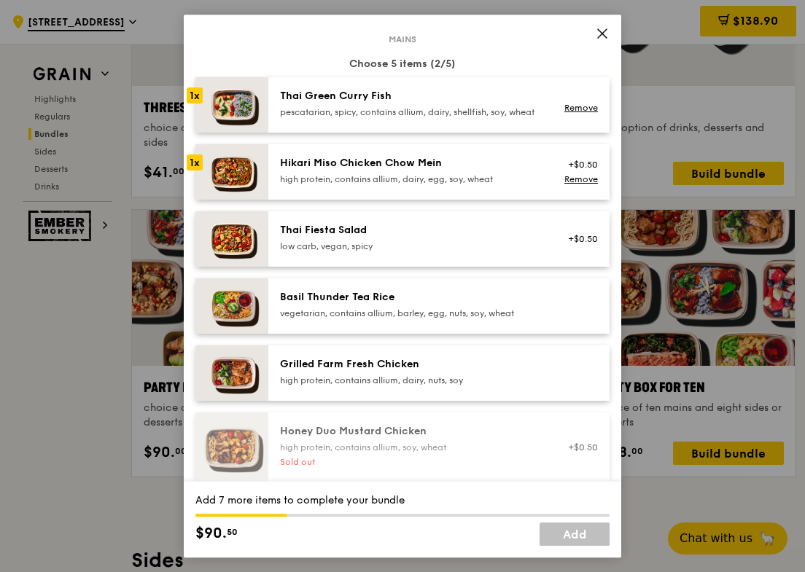
scroll to position [83, 0]
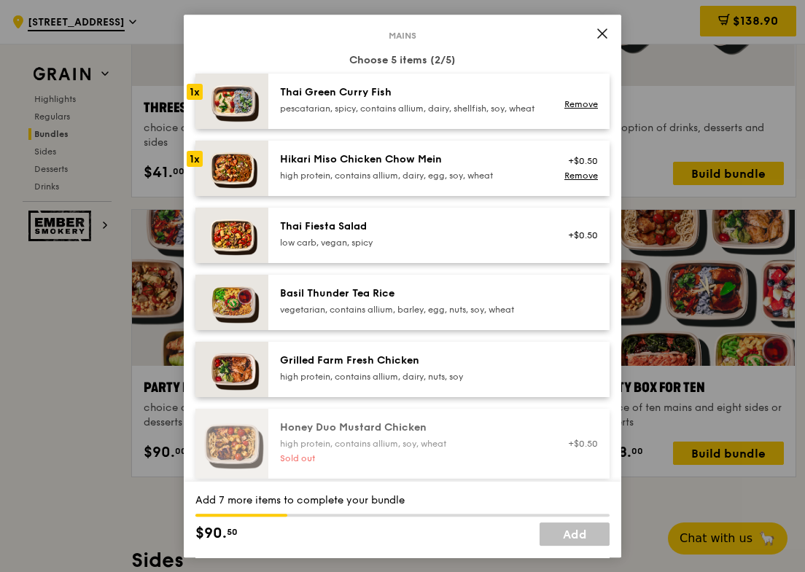
click at [413, 365] on div "Grilled Farm Fresh Chicken" at bounding box center [411, 361] width 262 height 15
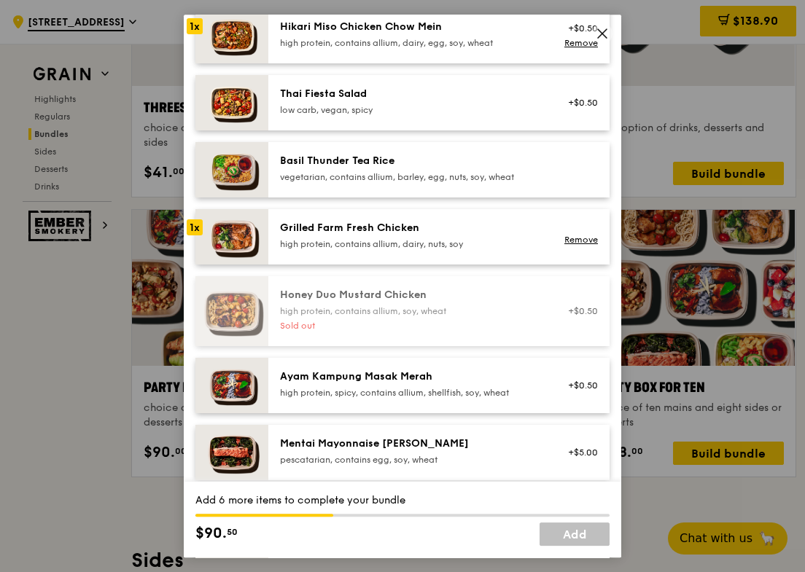
scroll to position [230, 0]
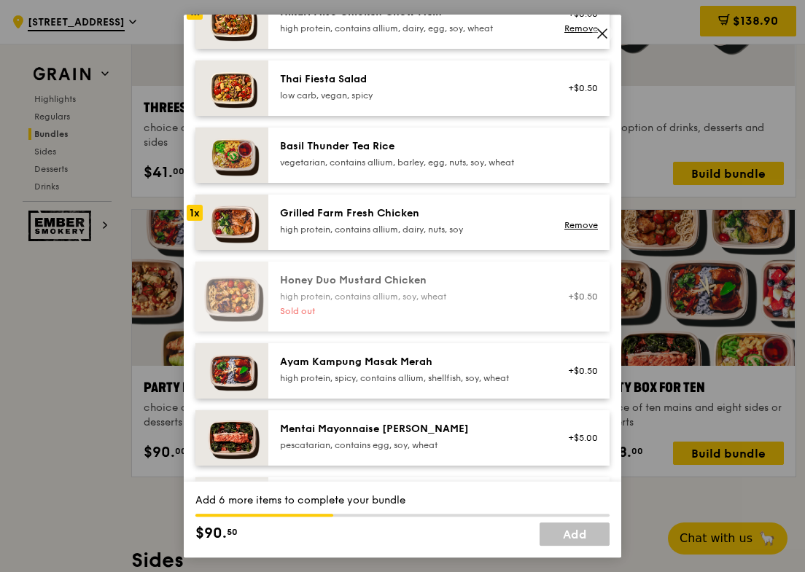
click at [410, 370] on div "Ayam Kampung Masak Merah" at bounding box center [411, 362] width 262 height 15
click at [413, 433] on div "Mentai Mayonnaise [PERSON_NAME]" at bounding box center [411, 429] width 262 height 15
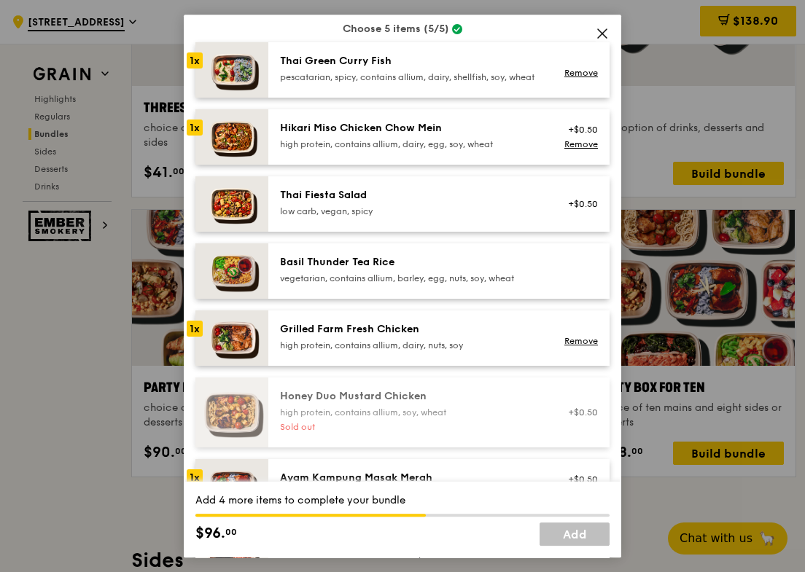
scroll to position [96, 0]
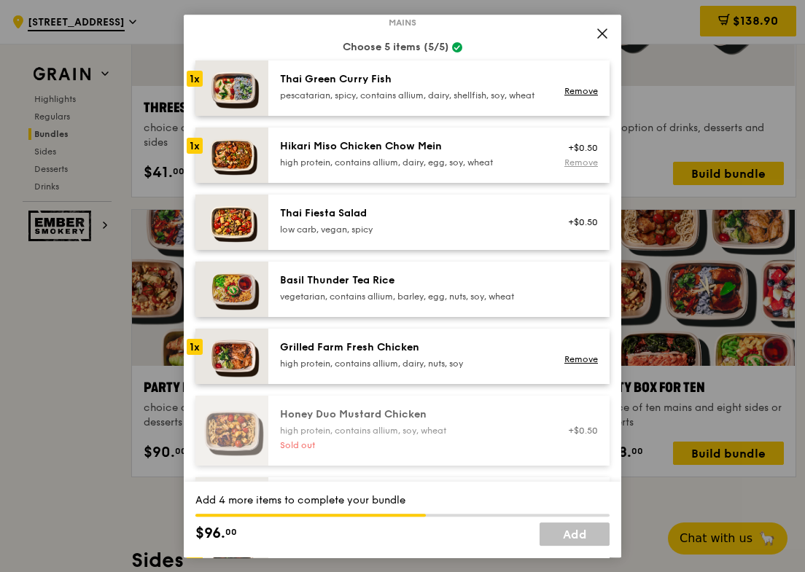
click at [574, 168] on link "Remove" at bounding box center [581, 162] width 34 height 10
click at [485, 215] on div "Thai Fiesta Salad low carb, vegan, spicy +$0.50" at bounding box center [438, 222] width 341 height 55
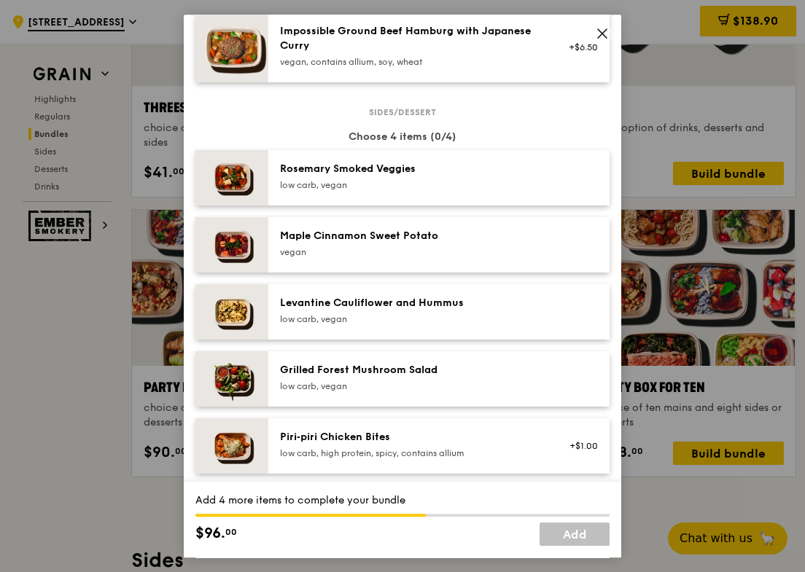
scroll to position [697, 0]
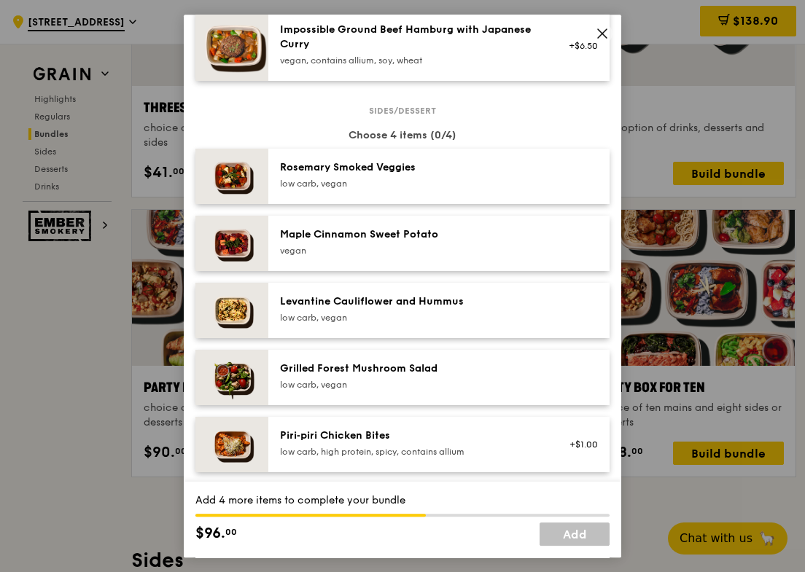
click at [484, 204] on div "[PERSON_NAME] Smoked Veggies low carb, vegan" at bounding box center [438, 176] width 341 height 55
click at [470, 242] on div "Maple Cinnamon Sweet Potato" at bounding box center [411, 234] width 262 height 15
click at [454, 297] on div "Levantine Cauliflower and Hummus low carb, vegan" at bounding box center [438, 310] width 341 height 55
click at [437, 364] on div "Grilled Forest Mushroom Salad low carb, vegan" at bounding box center [438, 377] width 341 height 55
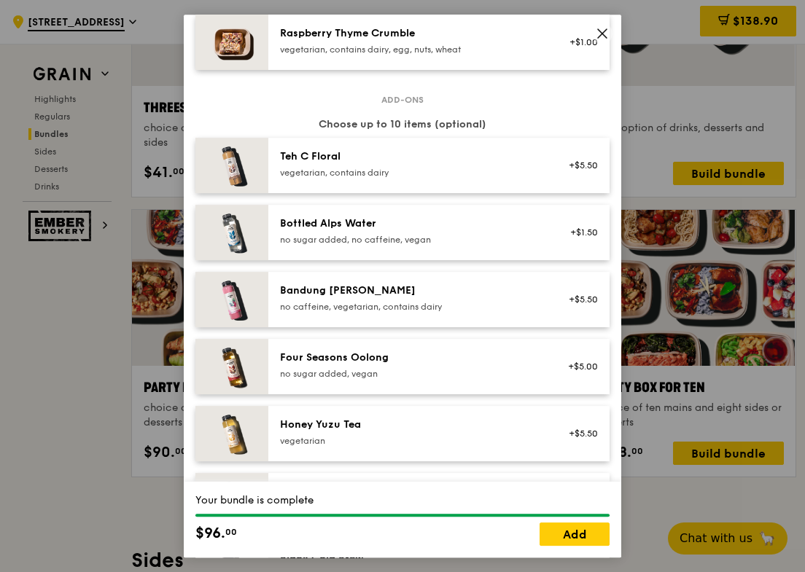
scroll to position [1463, 0]
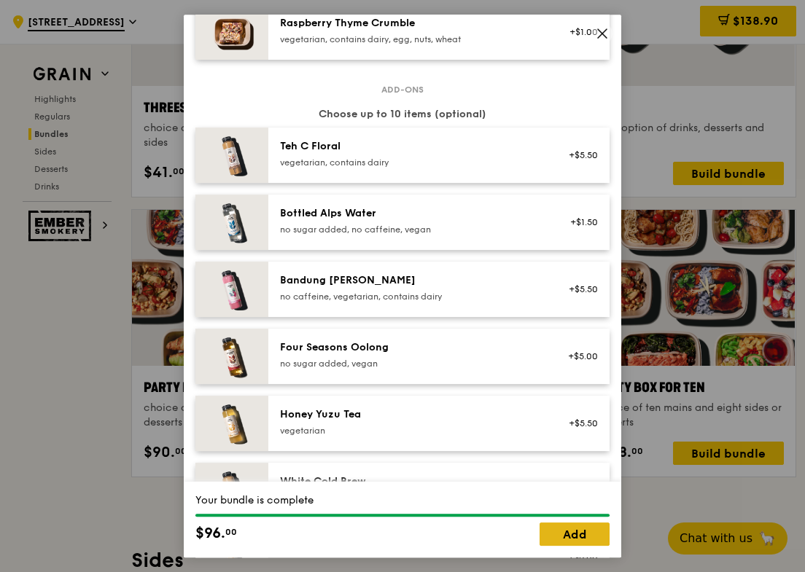
click at [550, 532] on link "Add" at bounding box center [575, 534] width 70 height 23
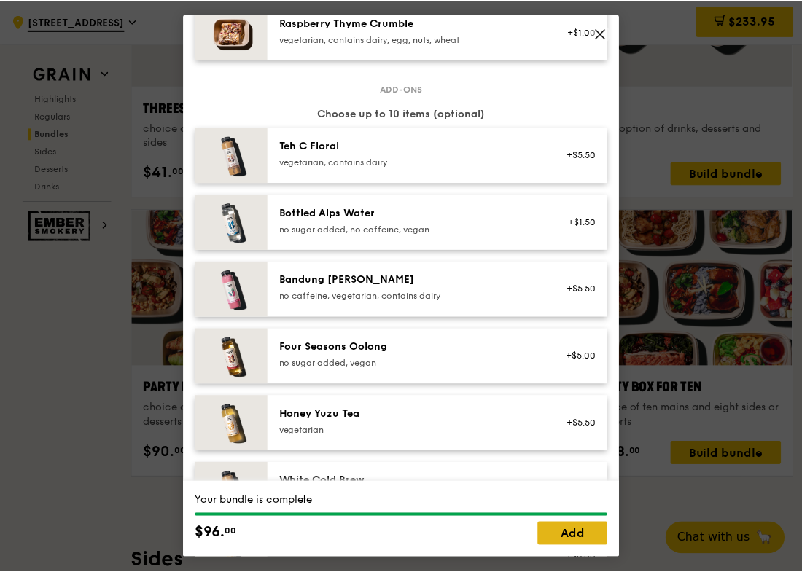
scroll to position [2779, 0]
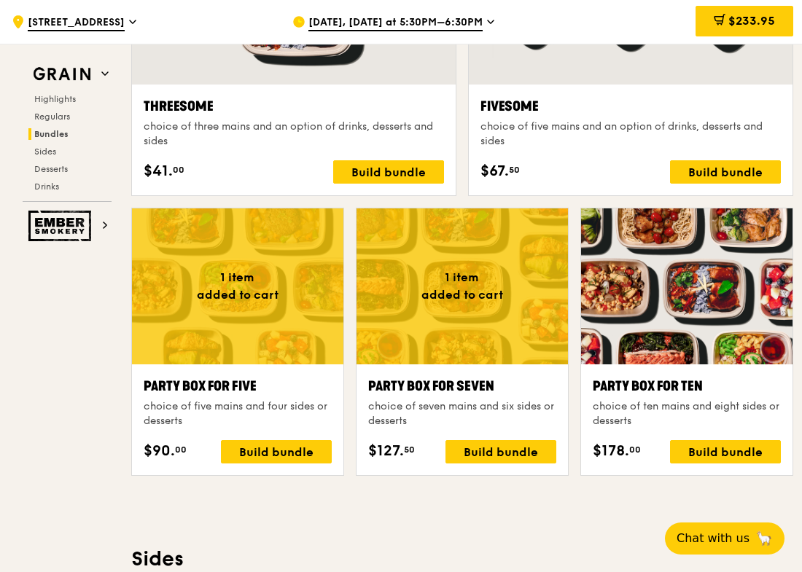
click at [550, 532] on div "Highlights Weekly rotating dishes inspired by flavours from around the world. W…" at bounding box center [462, 561] width 662 height 5664
click at [720, 9] on div "$233.95" at bounding box center [745, 21] width 98 height 31
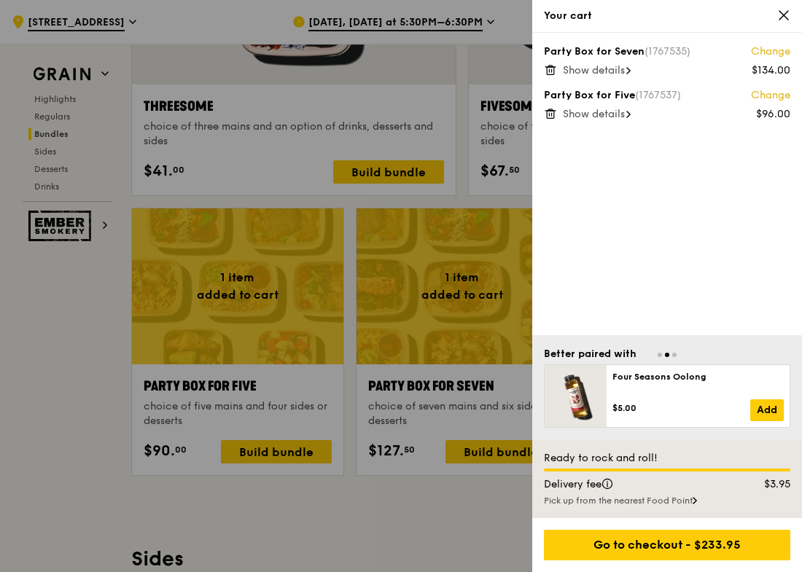
click at [551, 72] on icon at bounding box center [550, 69] width 13 height 13
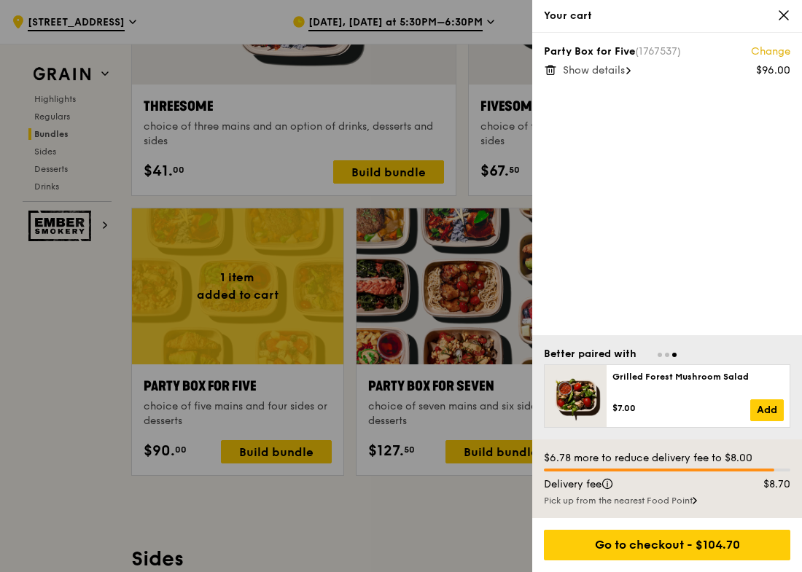
click at [354, 521] on div at bounding box center [401, 286] width 802 height 572
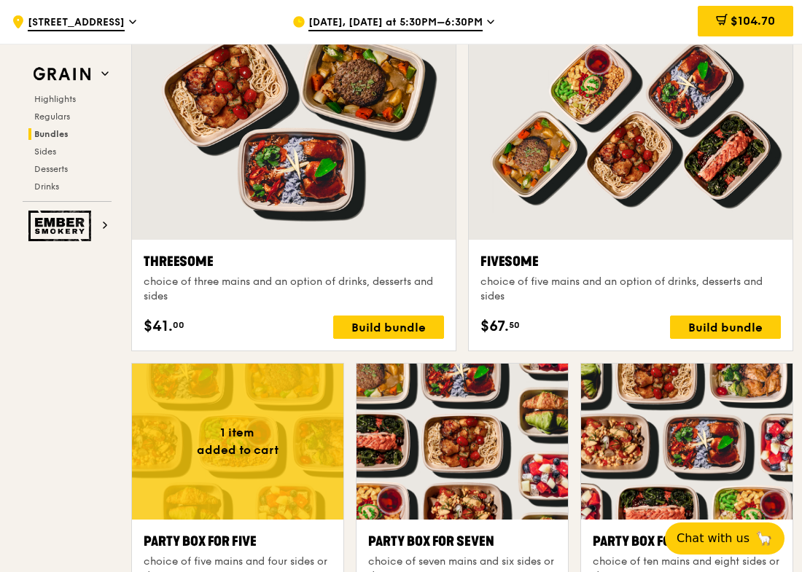
scroll to position [2639, 0]
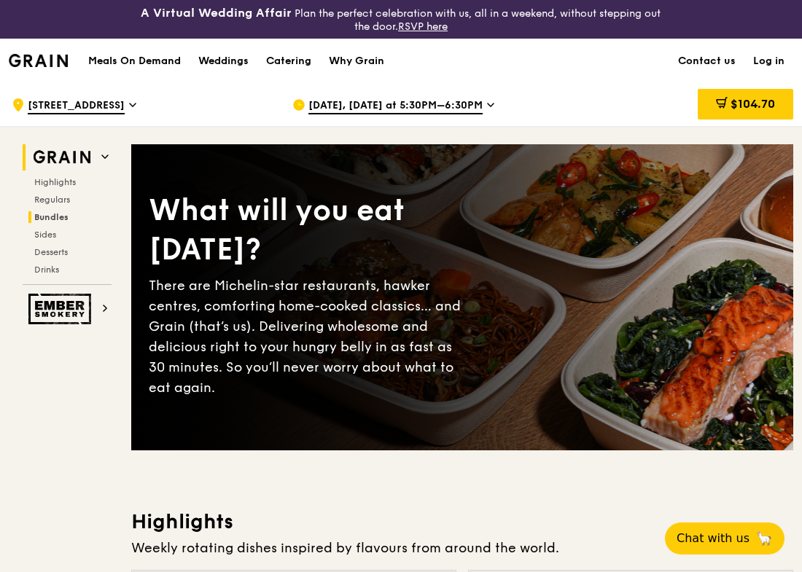
click at [47, 212] on span "Bundles" at bounding box center [51, 217] width 34 height 10
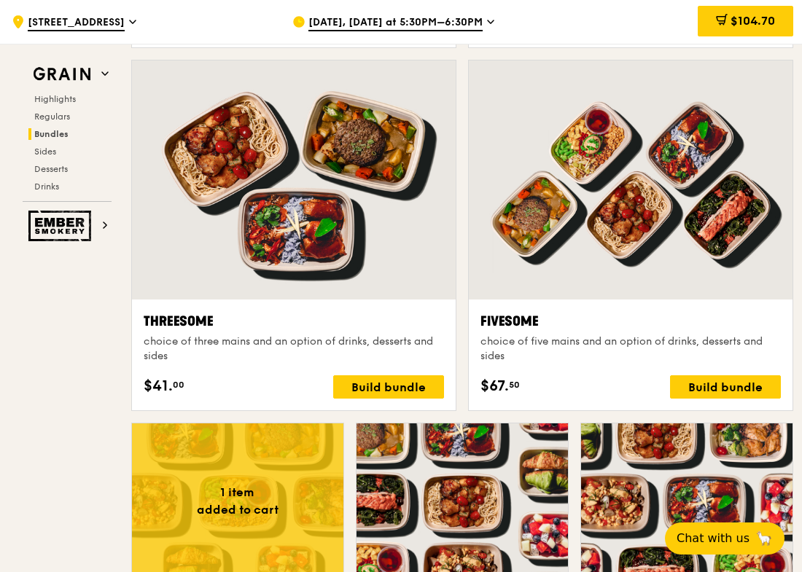
scroll to position [2566, 0]
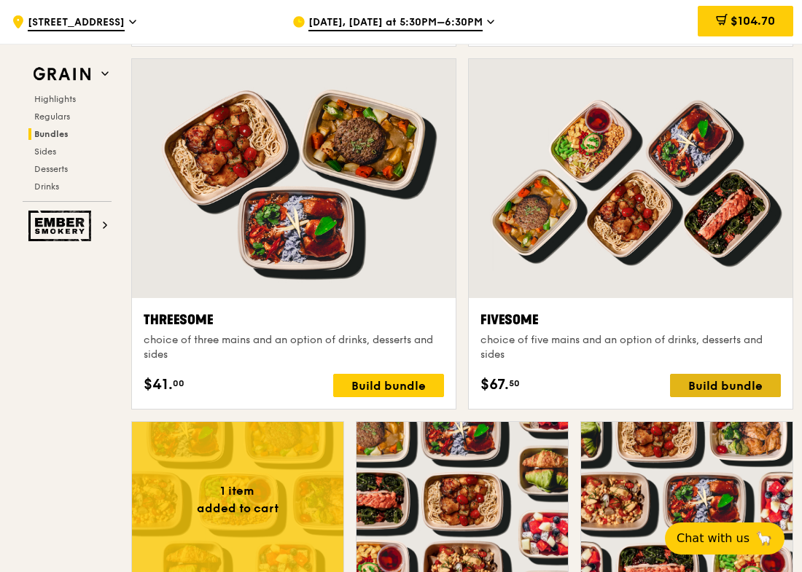
click at [717, 387] on div "Build bundle" at bounding box center [725, 385] width 111 height 23
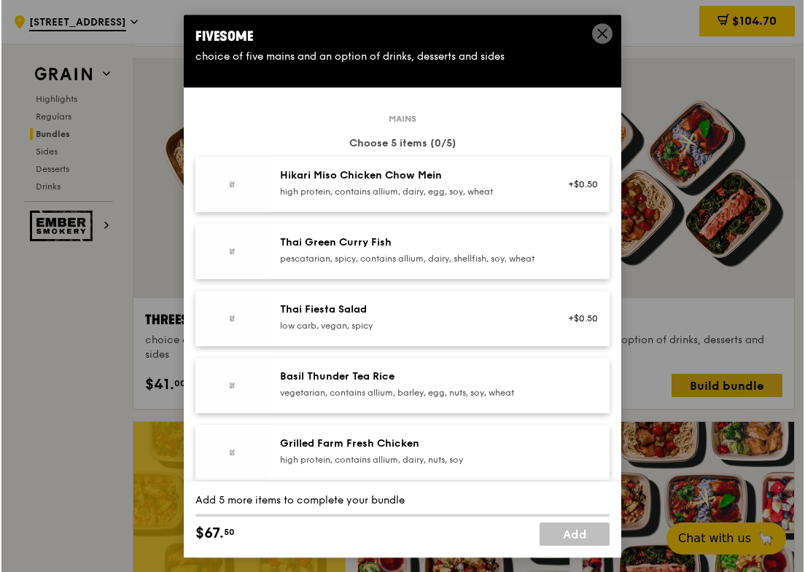
scroll to position [2567, 0]
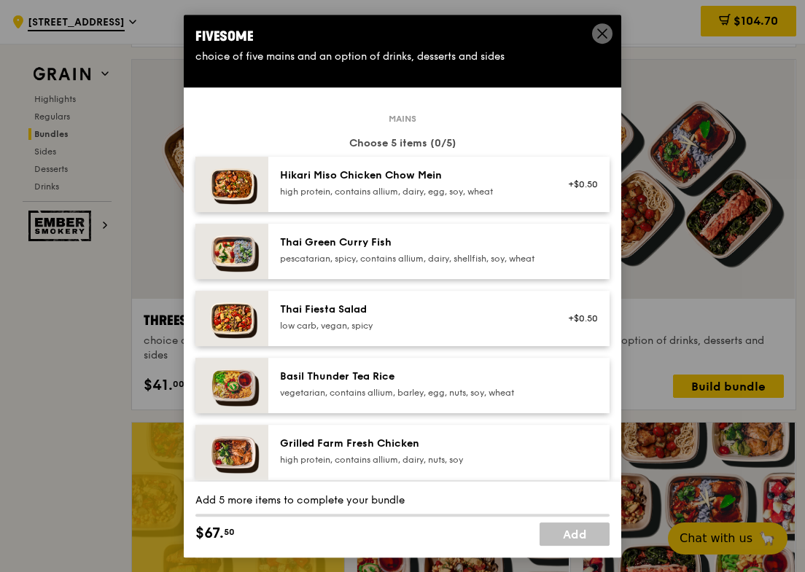
click at [26, 423] on div "Fivesome choice of five mains and an option of drinks, desserts and sides Mains…" at bounding box center [402, 286] width 805 height 572
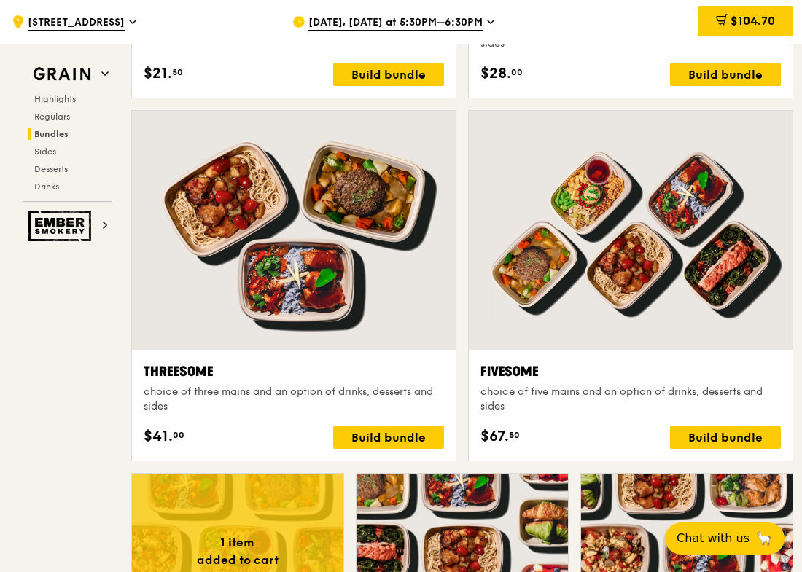
scroll to position [2511, 0]
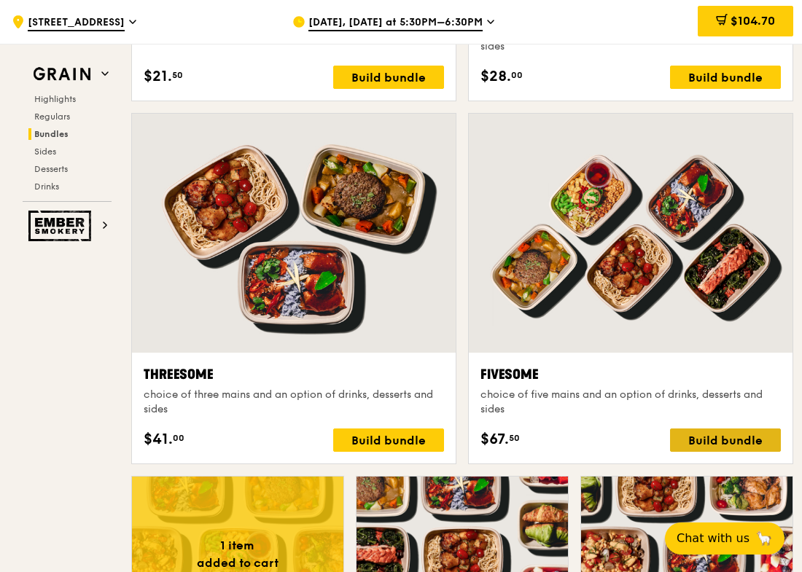
click at [707, 436] on div "Build bundle" at bounding box center [725, 440] width 111 height 23
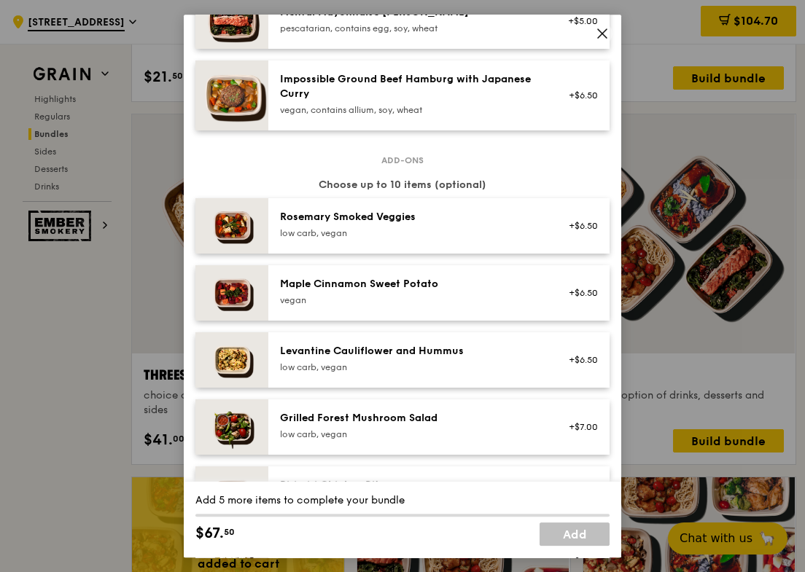
scroll to position [655, 0]
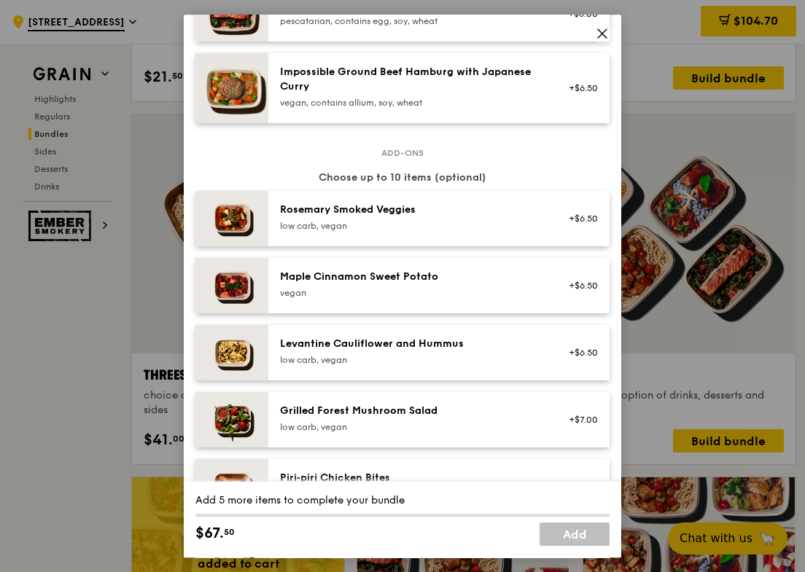
click at [87, 345] on div "Fivesome choice of five mains and an option of drinks, desserts and sides Mains…" at bounding box center [402, 286] width 805 height 572
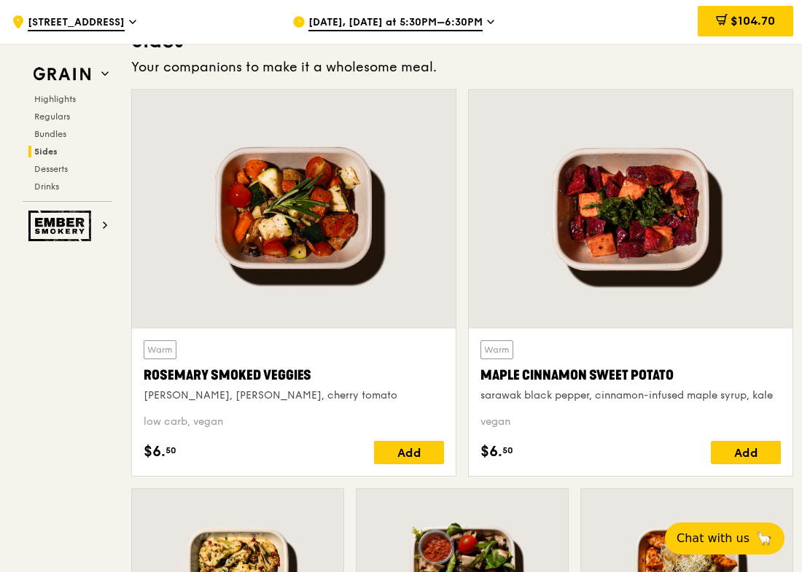
scroll to position [3301, 0]
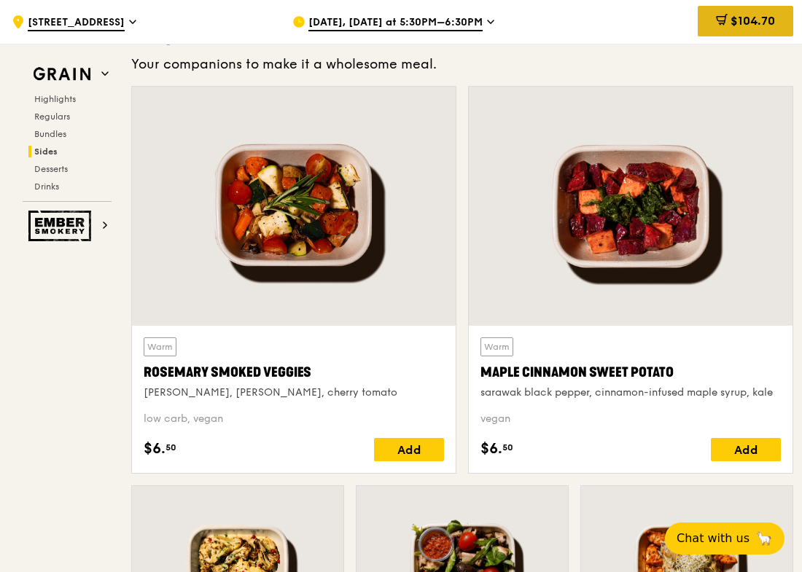
click at [739, 28] on span "$104.70" at bounding box center [753, 21] width 44 height 14
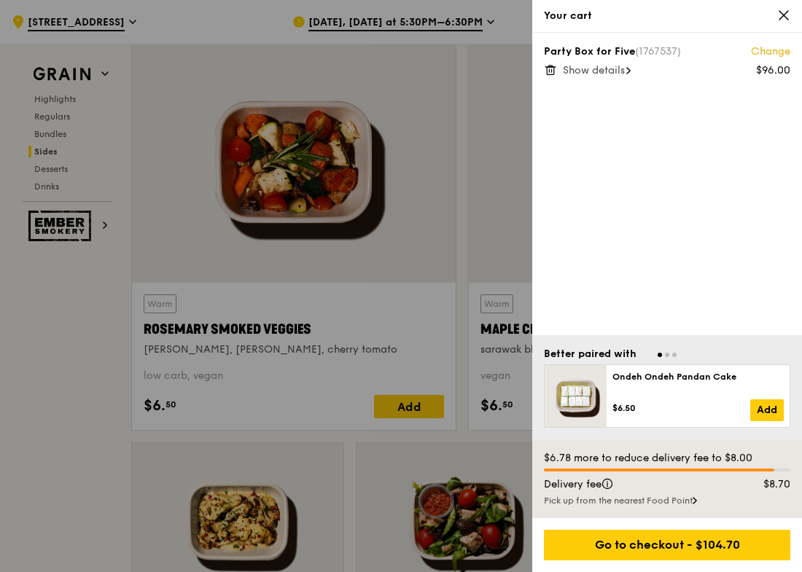
scroll to position [3346, 0]
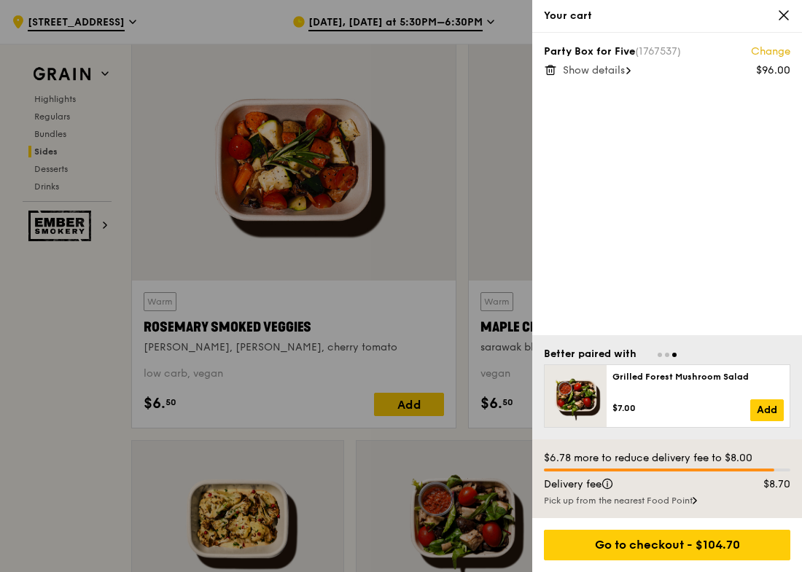
click at [711, 501] on div "Pick up from the nearest Food Point" at bounding box center [667, 501] width 246 height 12
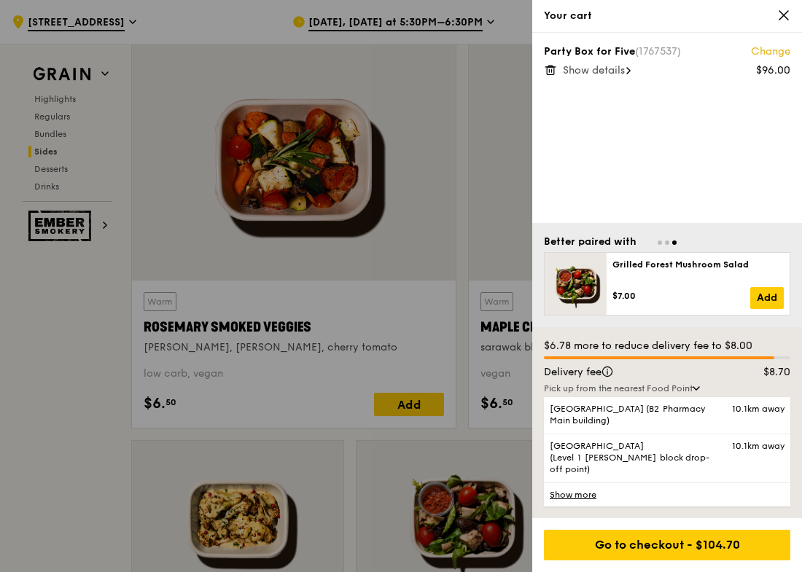
click at [564, 502] on link "Show more" at bounding box center [667, 495] width 246 height 24
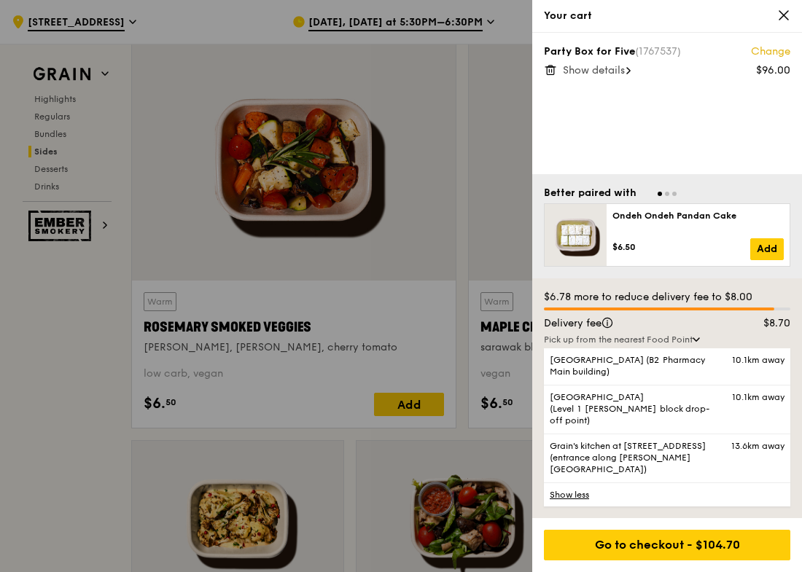
click at [785, 11] on icon at bounding box center [783, 15] width 13 height 13
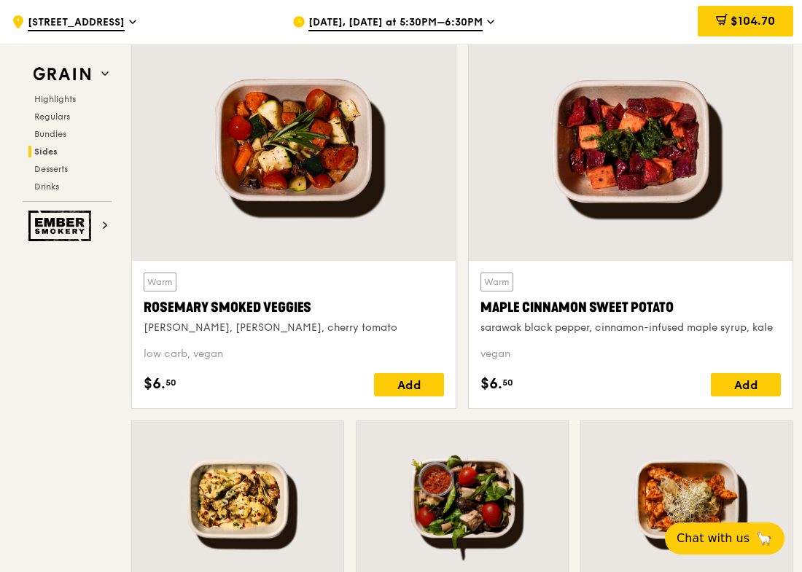
scroll to position [3379, 0]
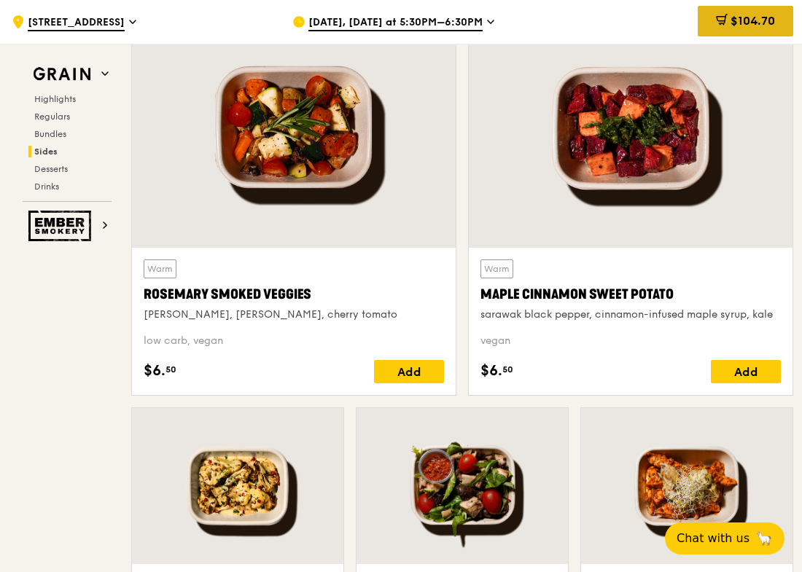
click at [720, 16] on icon at bounding box center [722, 20] width 12 height 12
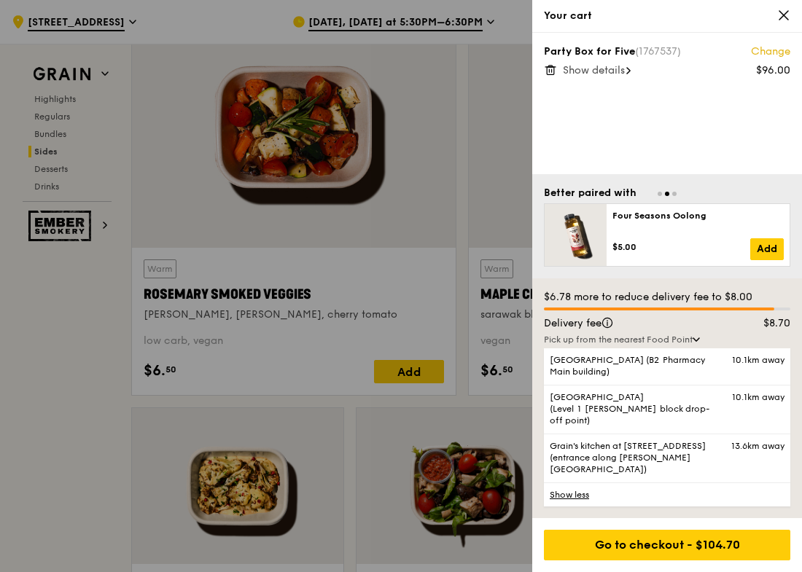
click at [614, 71] on span "Show details" at bounding box center [594, 70] width 62 height 12
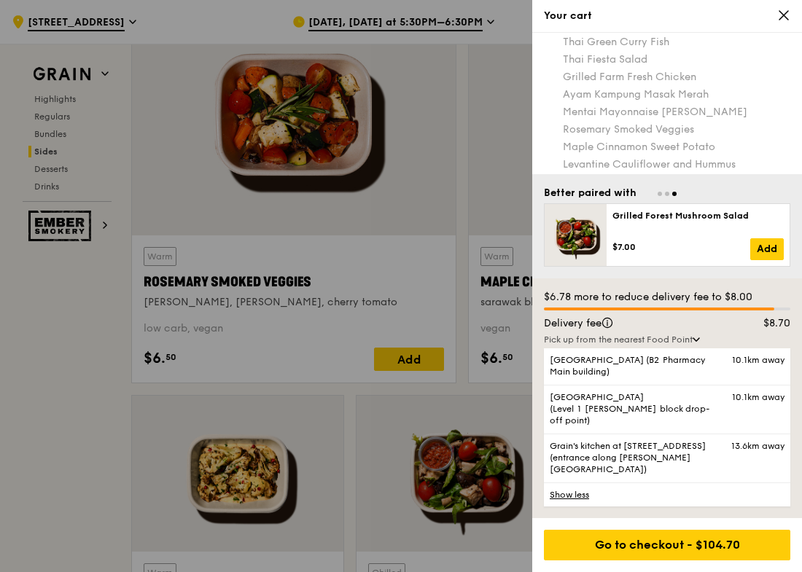
scroll to position [0, 0]
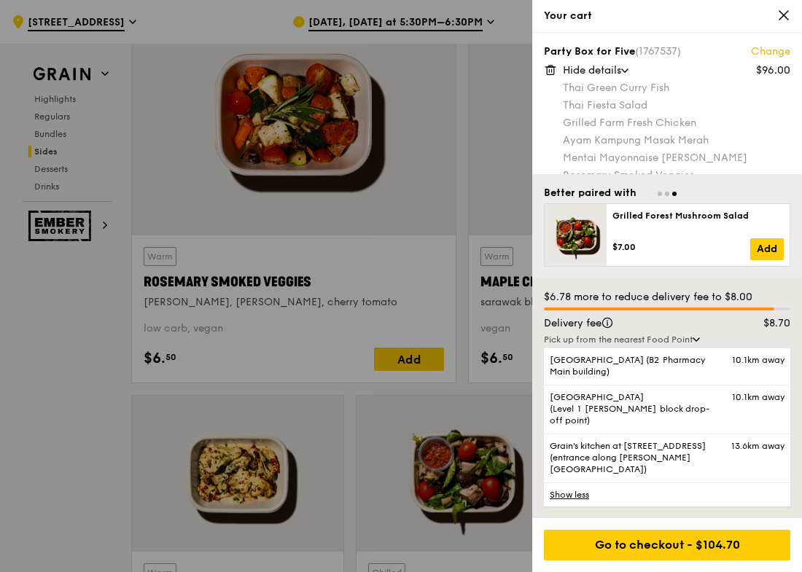
click at [787, 21] on icon at bounding box center [783, 15] width 13 height 13
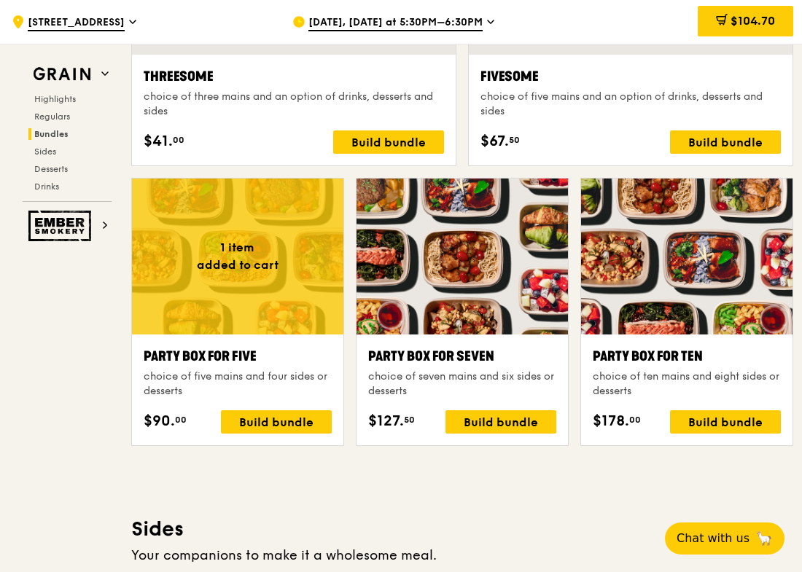
scroll to position [2810, 0]
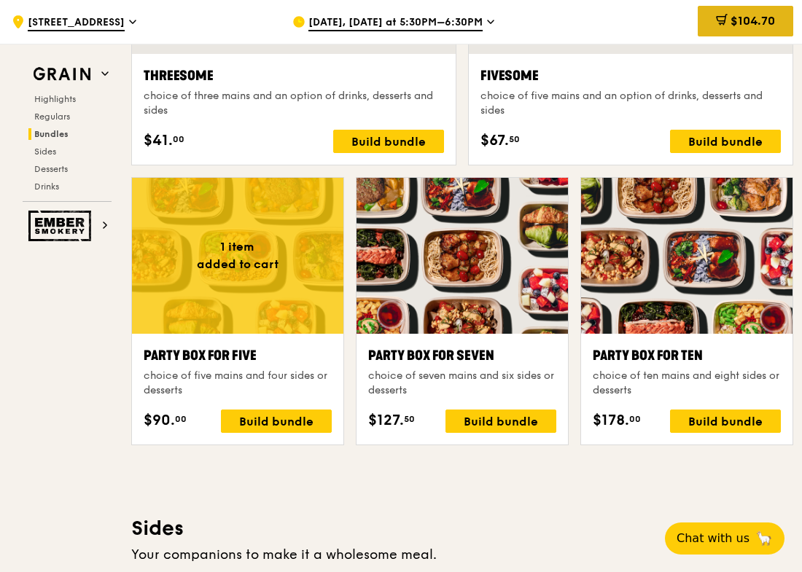
click at [756, 12] on div "$104.70" at bounding box center [746, 21] width 96 height 31
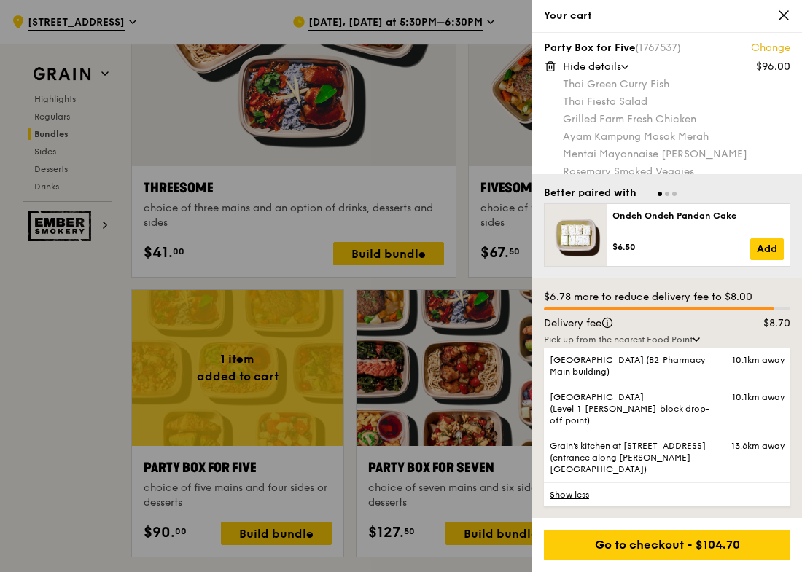
scroll to position [0, 0]
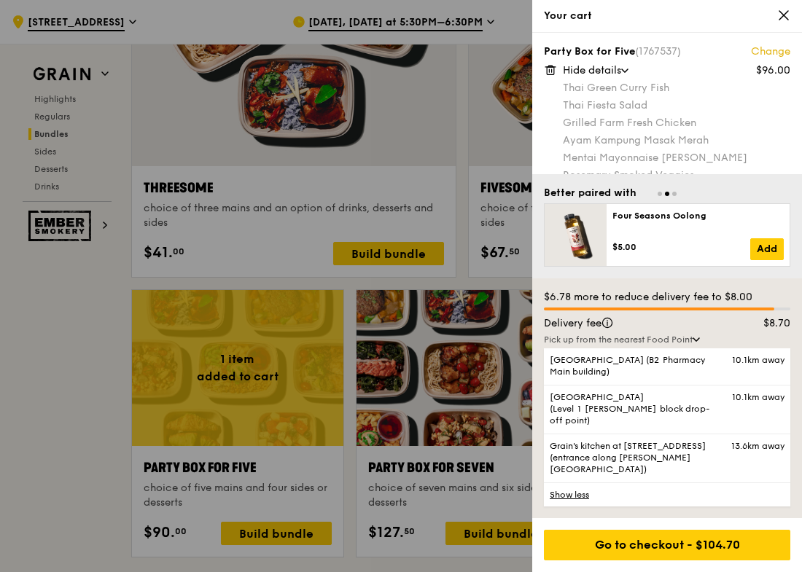
click at [763, 50] on link "Change" at bounding box center [770, 51] width 39 height 15
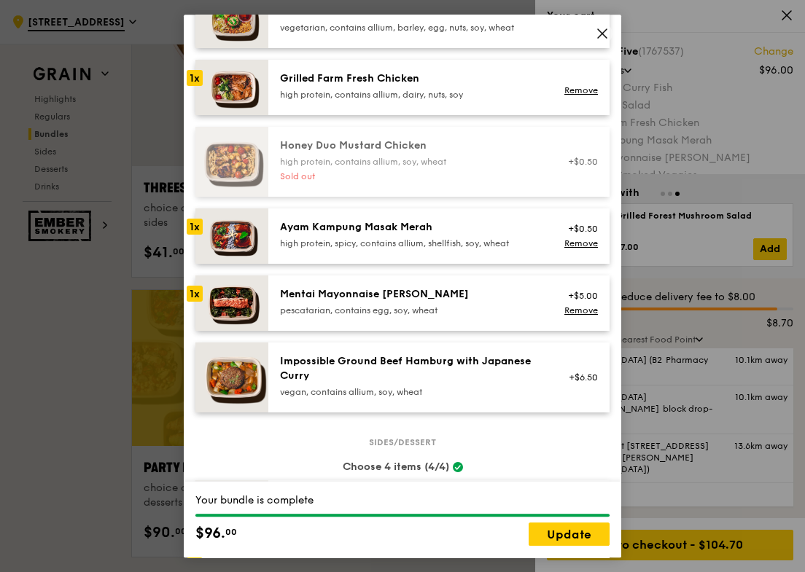
scroll to position [370, 0]
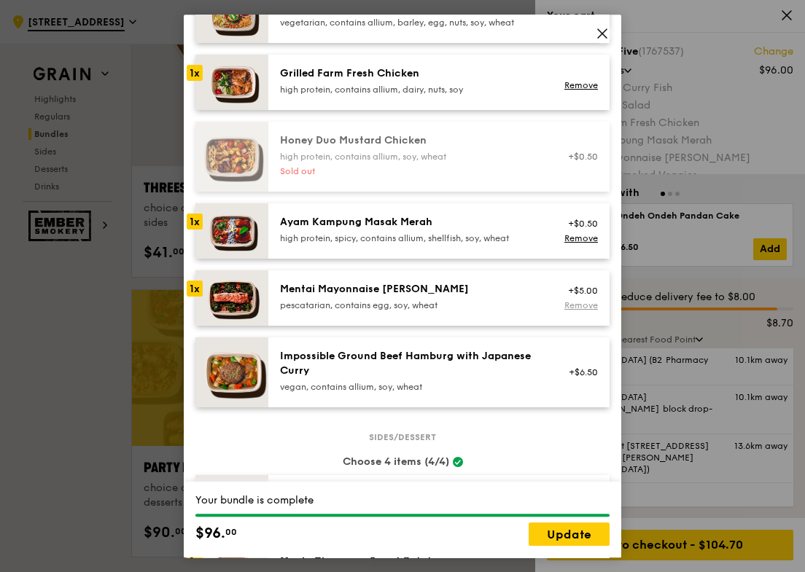
click at [583, 311] on link "Remove" at bounding box center [581, 305] width 34 height 10
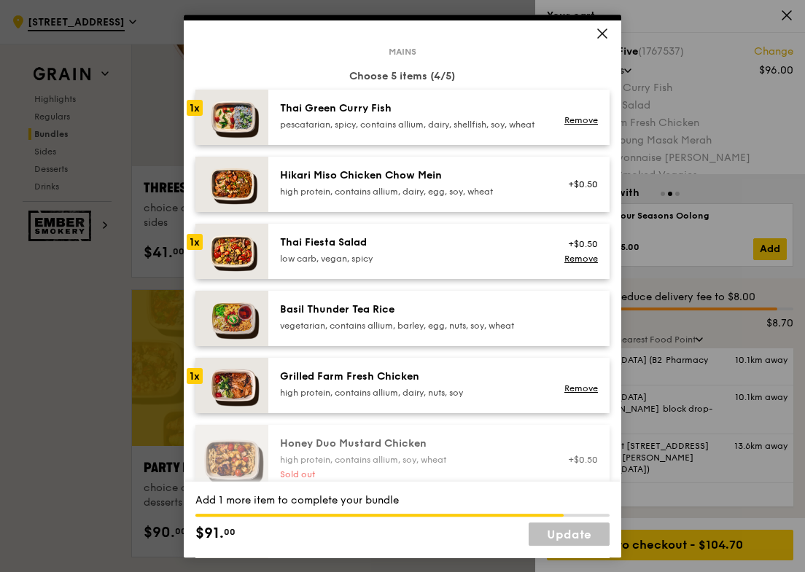
scroll to position [69, 0]
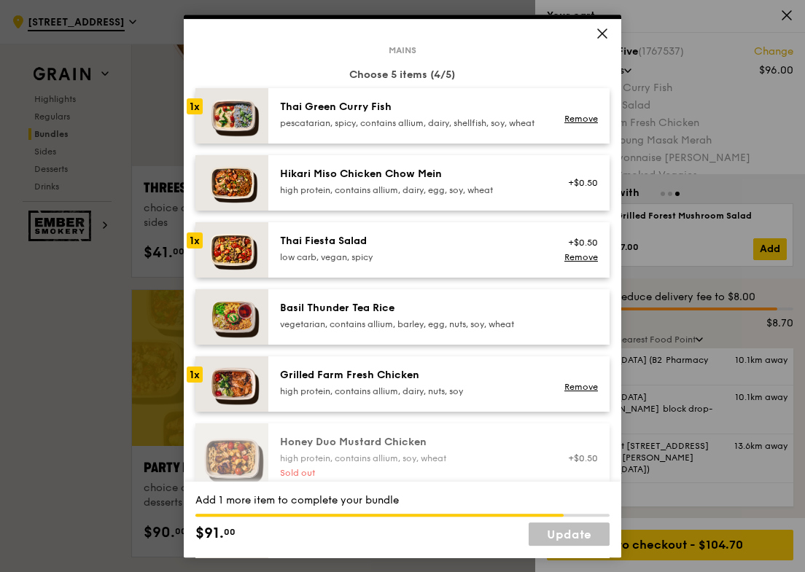
click at [298, 129] on div "pescatarian, spicy, contains allium, dairy, shellfish, soy, wheat" at bounding box center [411, 123] width 262 height 12
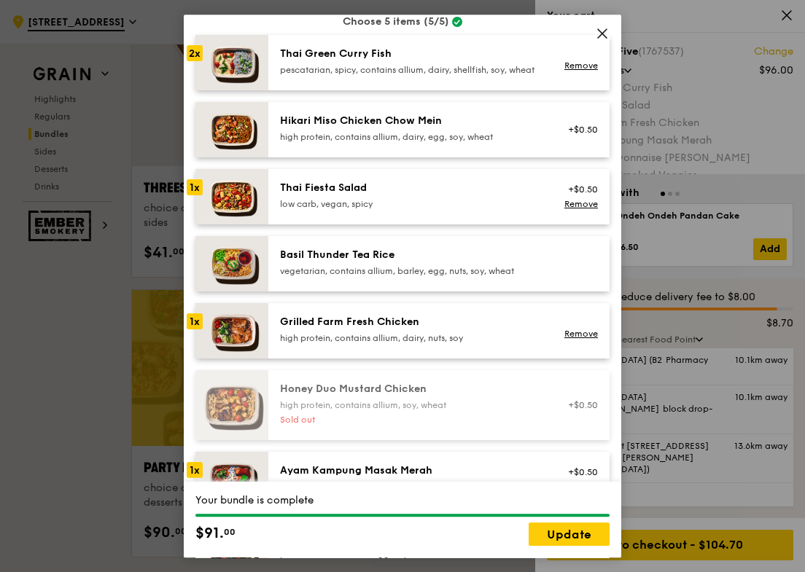
scroll to position [104, 0]
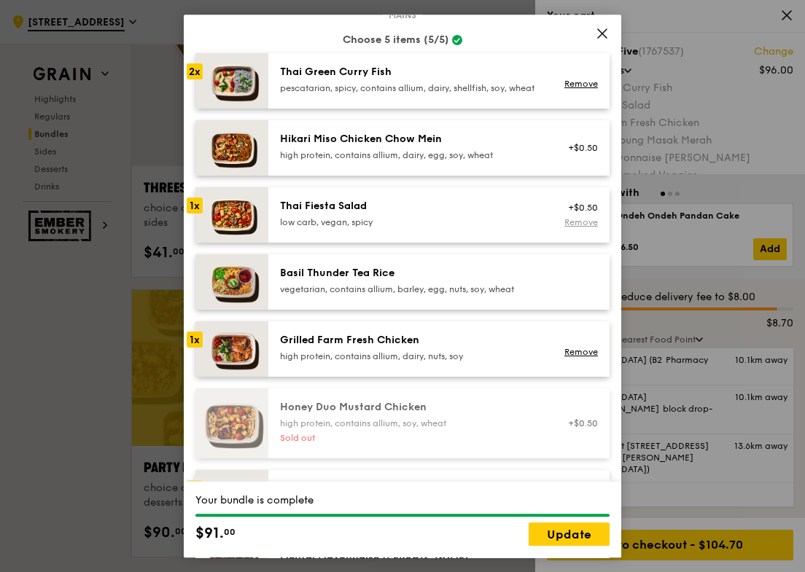
click at [591, 227] on link "Remove" at bounding box center [581, 222] width 34 height 10
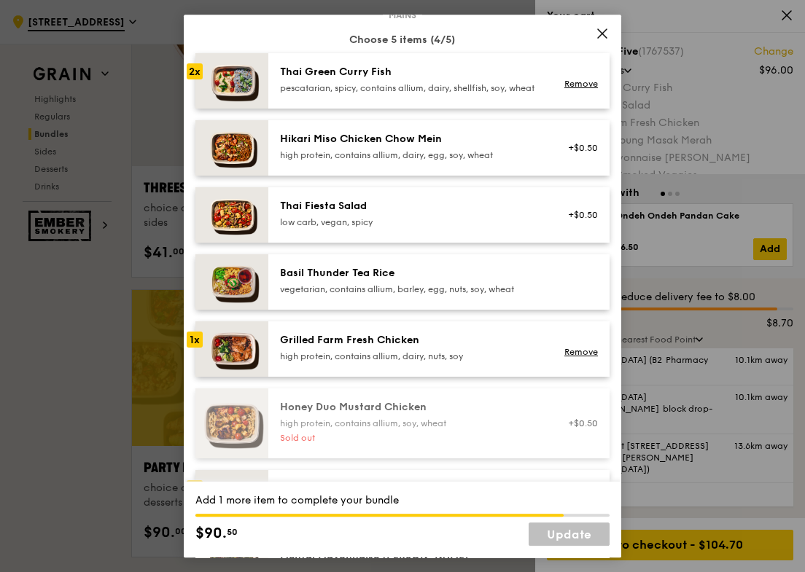
click at [455, 161] on div "high protein, contains allium, dairy, egg, soy, wheat" at bounding box center [411, 155] width 262 height 12
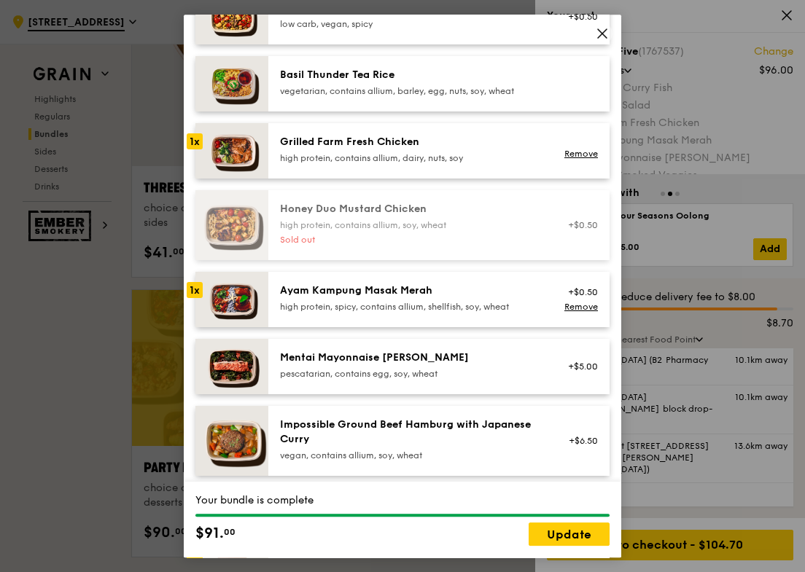
scroll to position [282, 0]
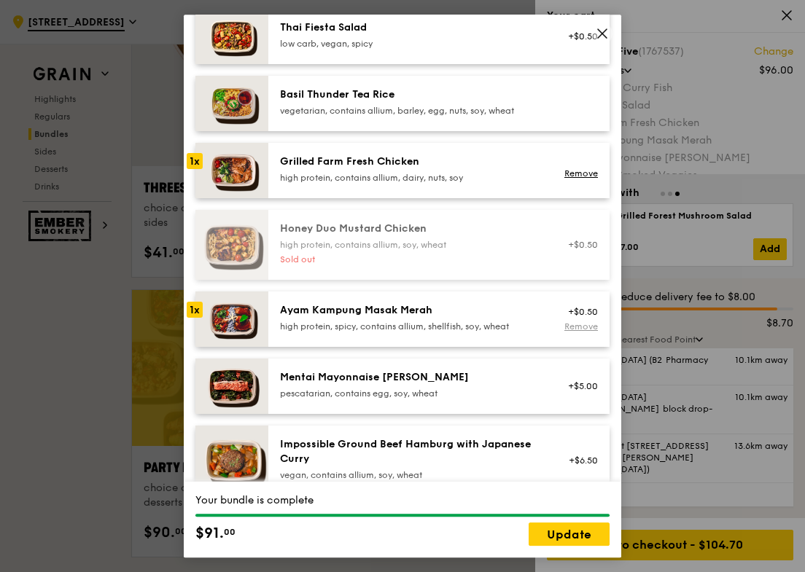
click at [585, 332] on link "Remove" at bounding box center [581, 327] width 34 height 10
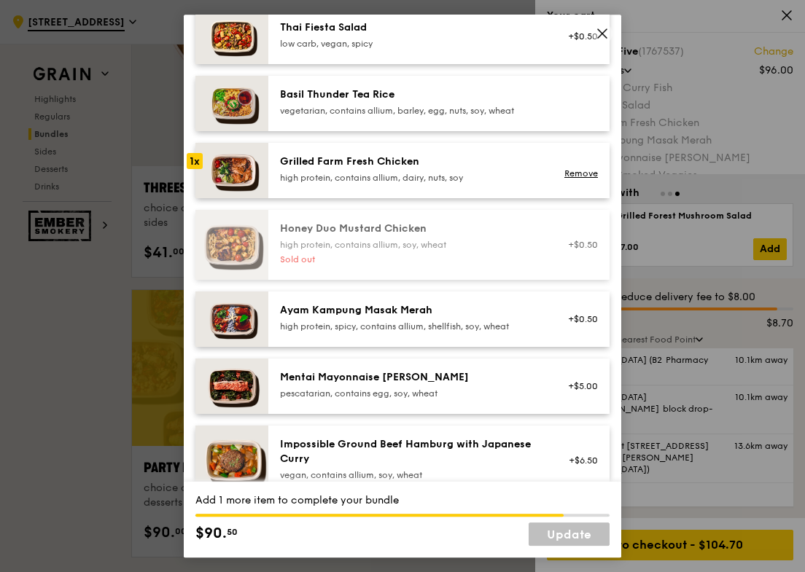
click at [419, 169] on div "Grilled Farm Fresh Chicken" at bounding box center [411, 162] width 262 height 15
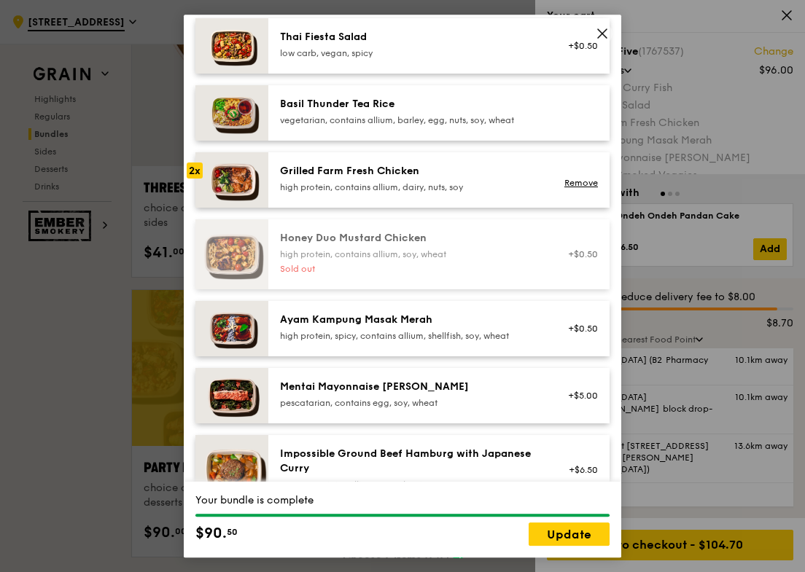
scroll to position [273, 0]
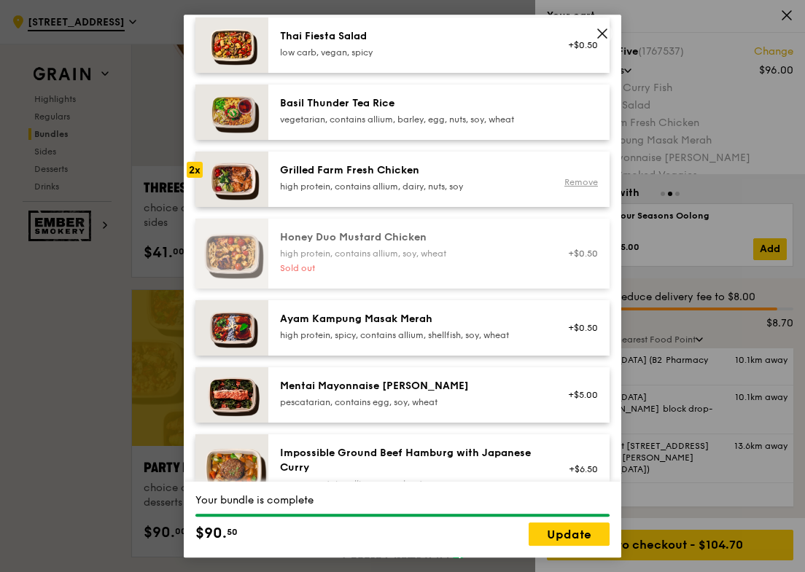
click at [586, 187] on link "Remove" at bounding box center [581, 182] width 34 height 10
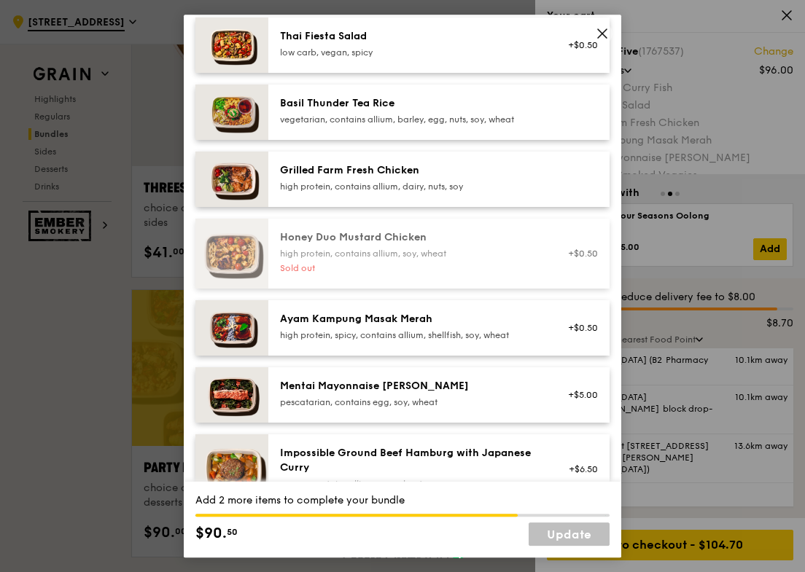
click at [252, 207] on img at bounding box center [231, 179] width 73 height 55
click at [306, 327] on div "Ayam Kampung Masak Merah" at bounding box center [411, 319] width 262 height 15
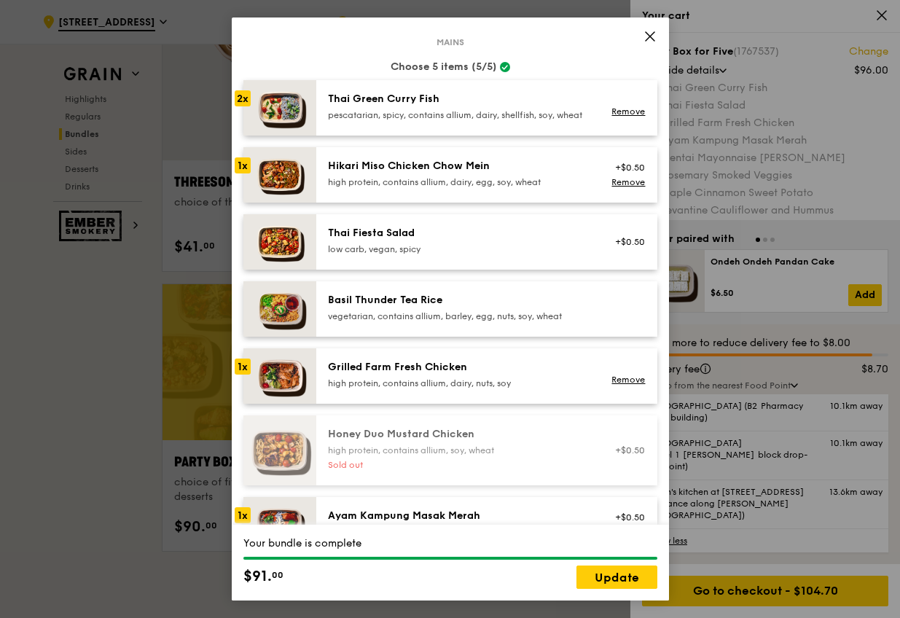
scroll to position [2666, 0]
